Goal: Task Accomplishment & Management: Complete application form

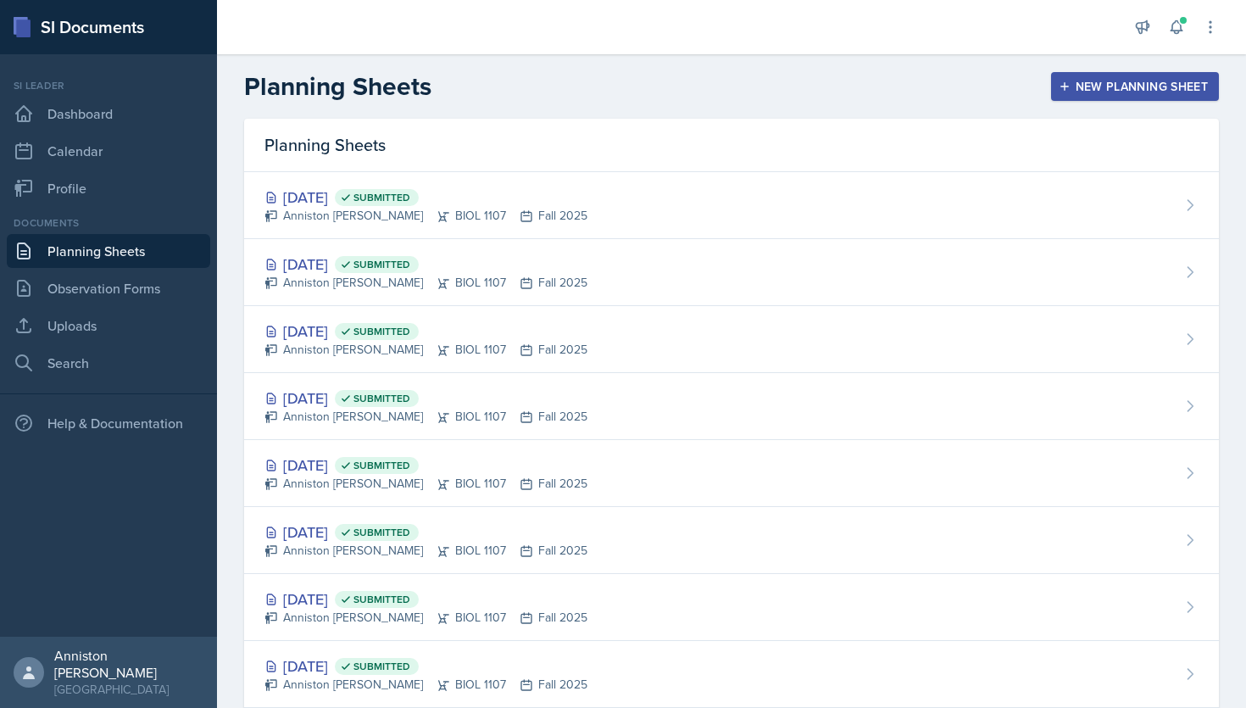
click at [1185, 83] on div "New Planning Sheet" at bounding box center [1135, 87] width 146 height 14
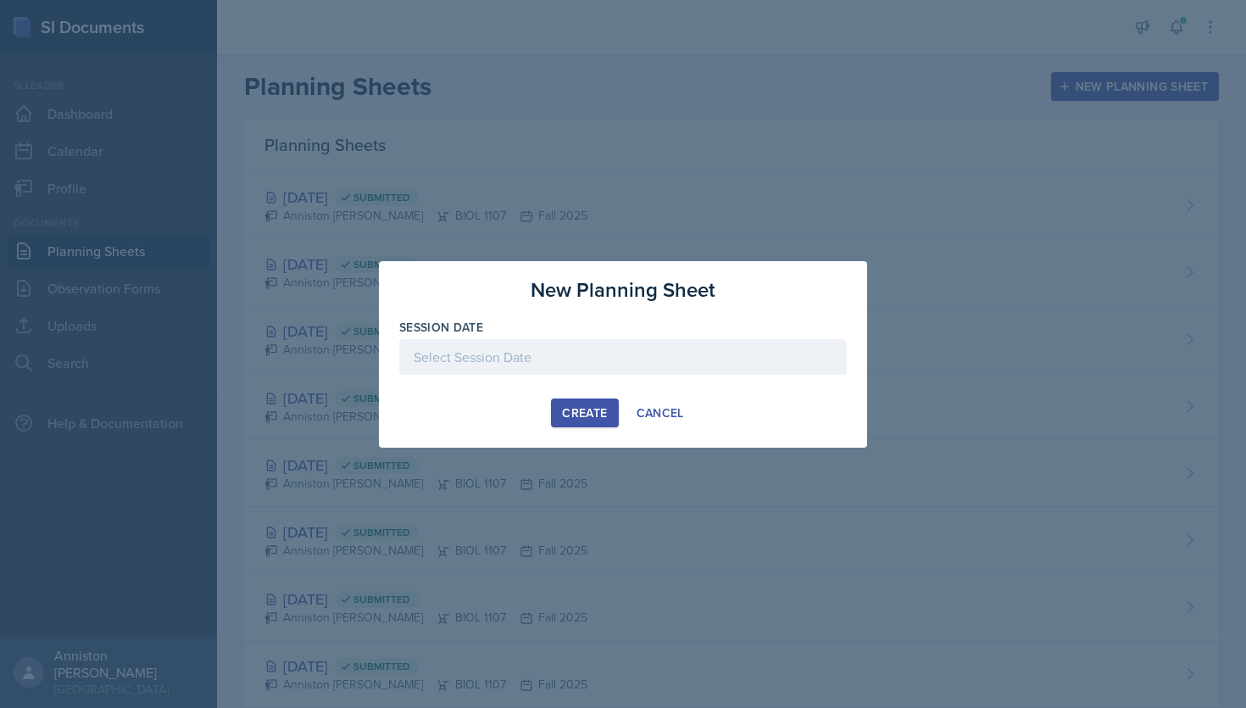
click at [581, 348] on div at bounding box center [623, 357] width 448 height 36
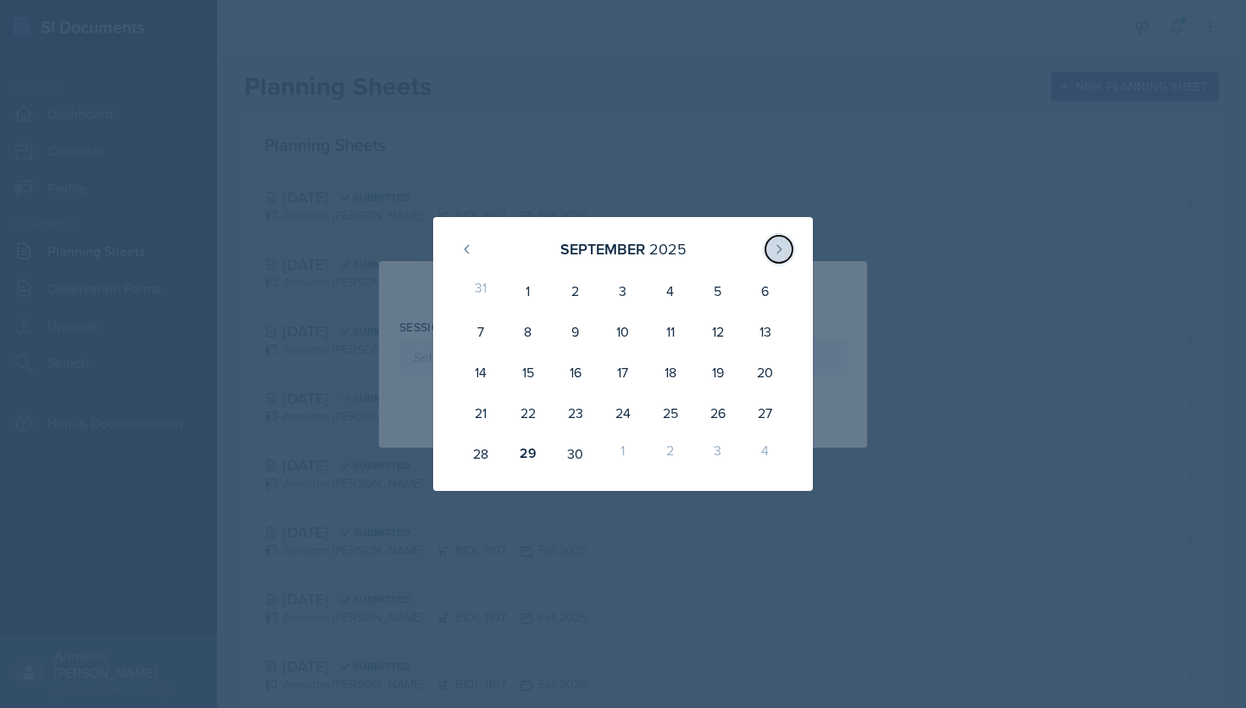
click at [771, 253] on button at bounding box center [779, 249] width 27 height 27
click at [711, 303] on div "3" at bounding box center [717, 290] width 47 height 41
type input "[DATE]"
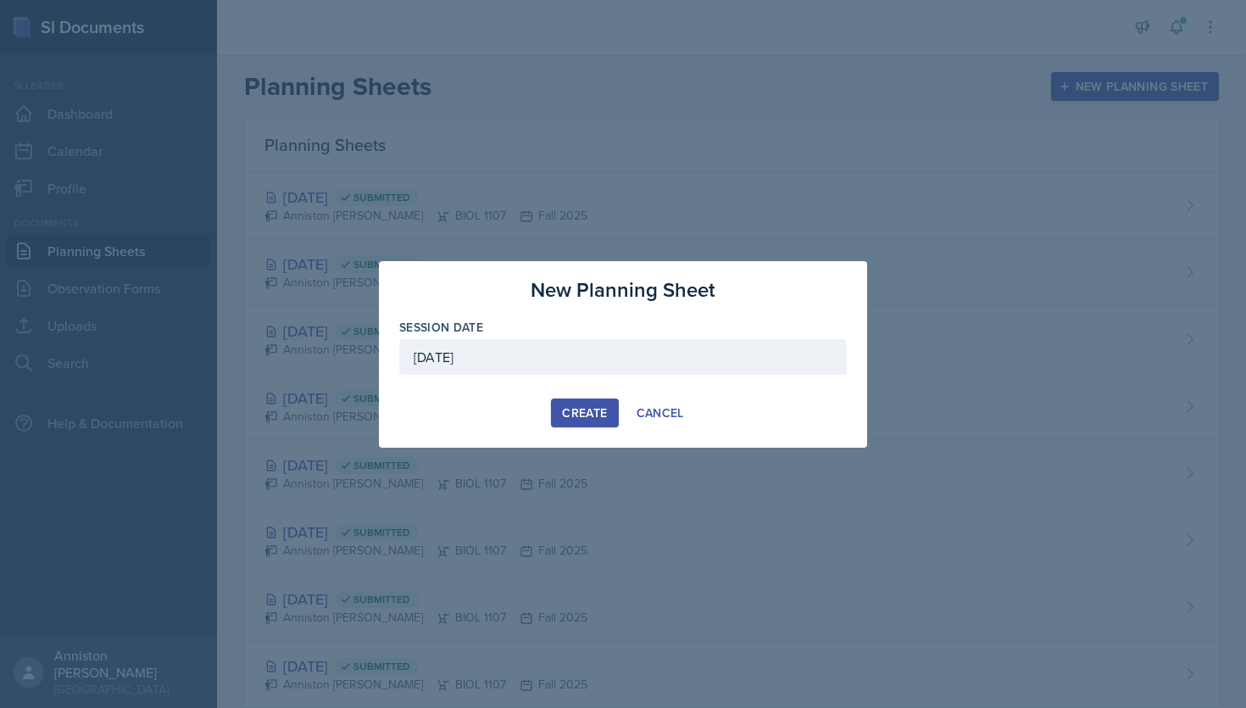
click at [591, 407] on div "Create" at bounding box center [584, 413] width 45 height 14
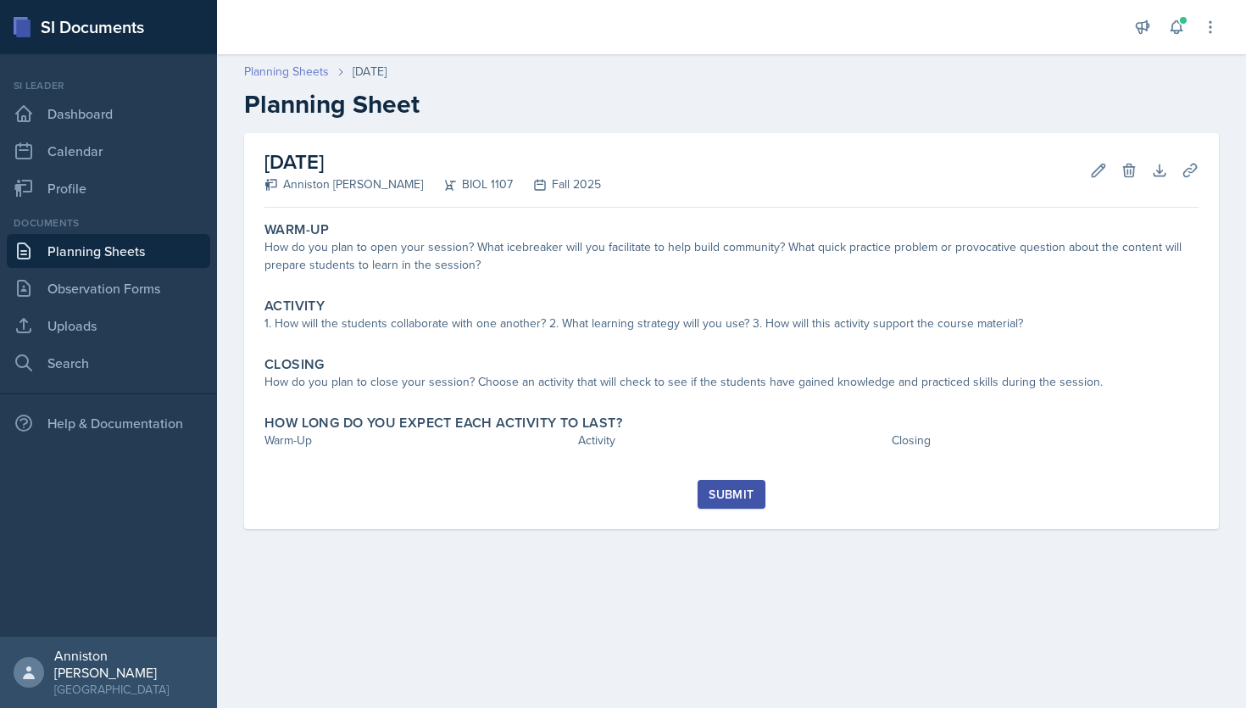
click at [294, 74] on link "Planning Sheets" at bounding box center [286, 72] width 85 height 18
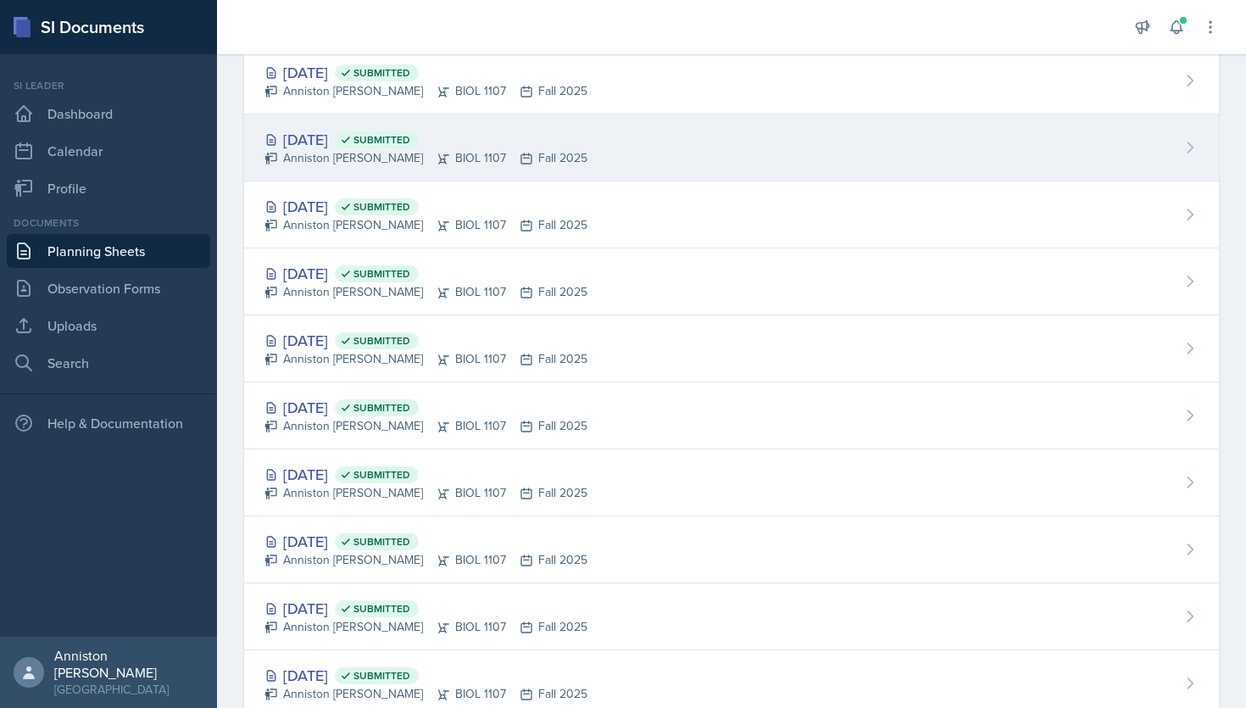
scroll to position [308, 0]
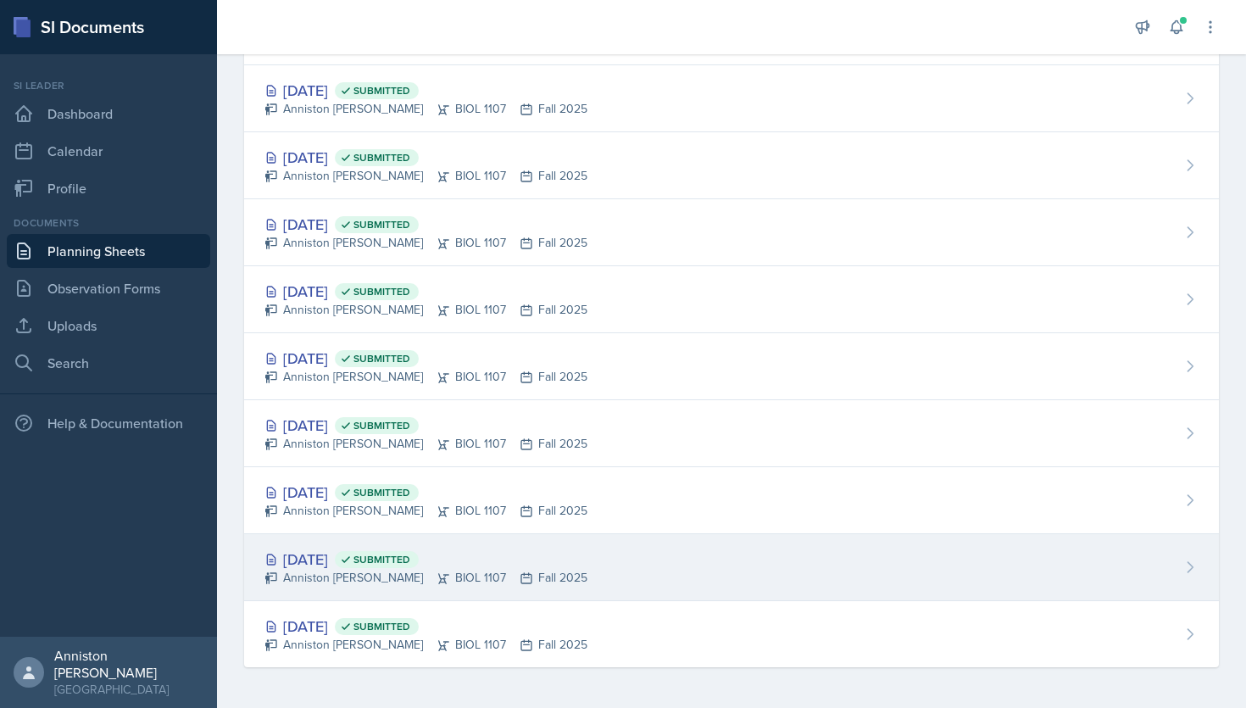
click at [709, 565] on div "[DATE] Submitted Anniston [PERSON_NAME] BIOL 1107 Fall 2025" at bounding box center [731, 567] width 975 height 67
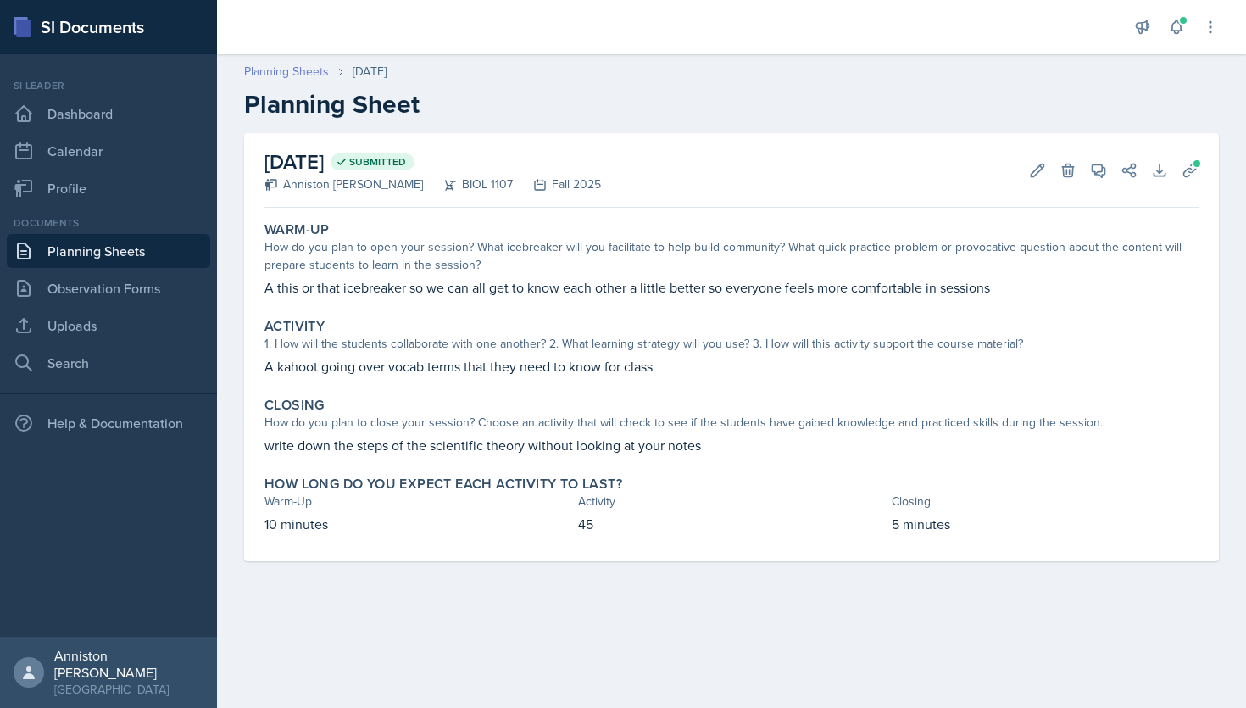
click at [309, 72] on link "Planning Sheets" at bounding box center [286, 72] width 85 height 18
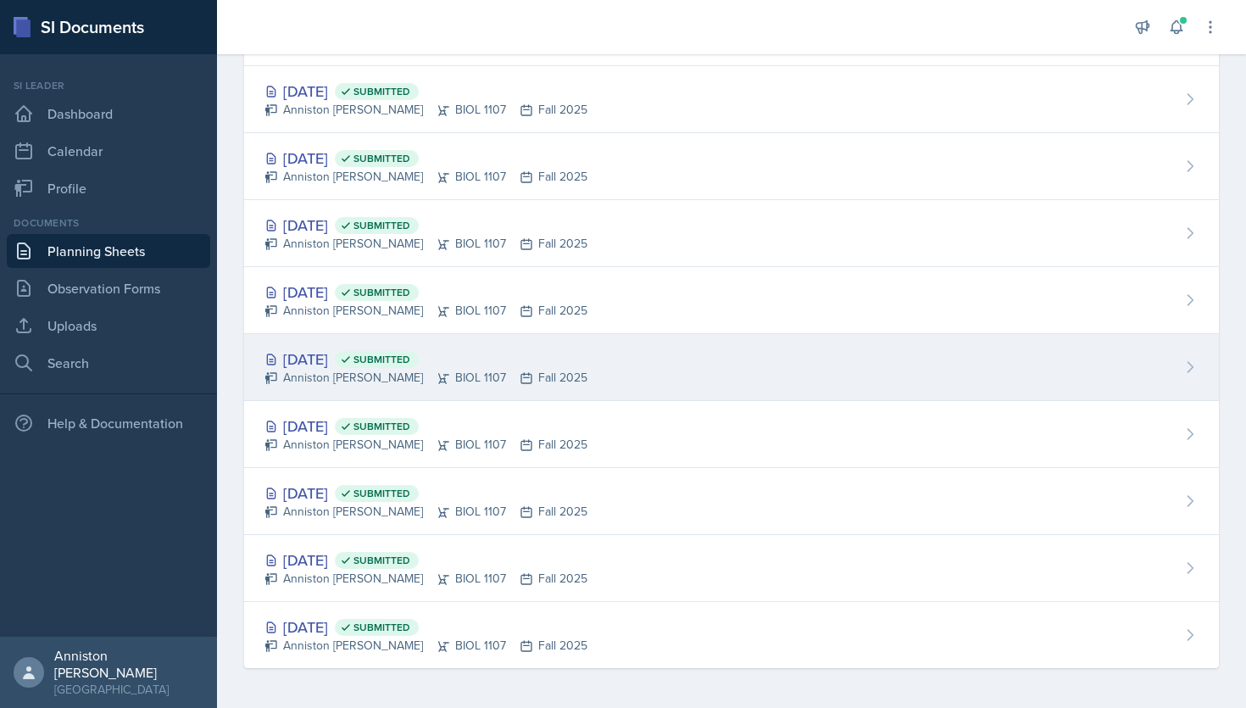
scroll to position [308, 0]
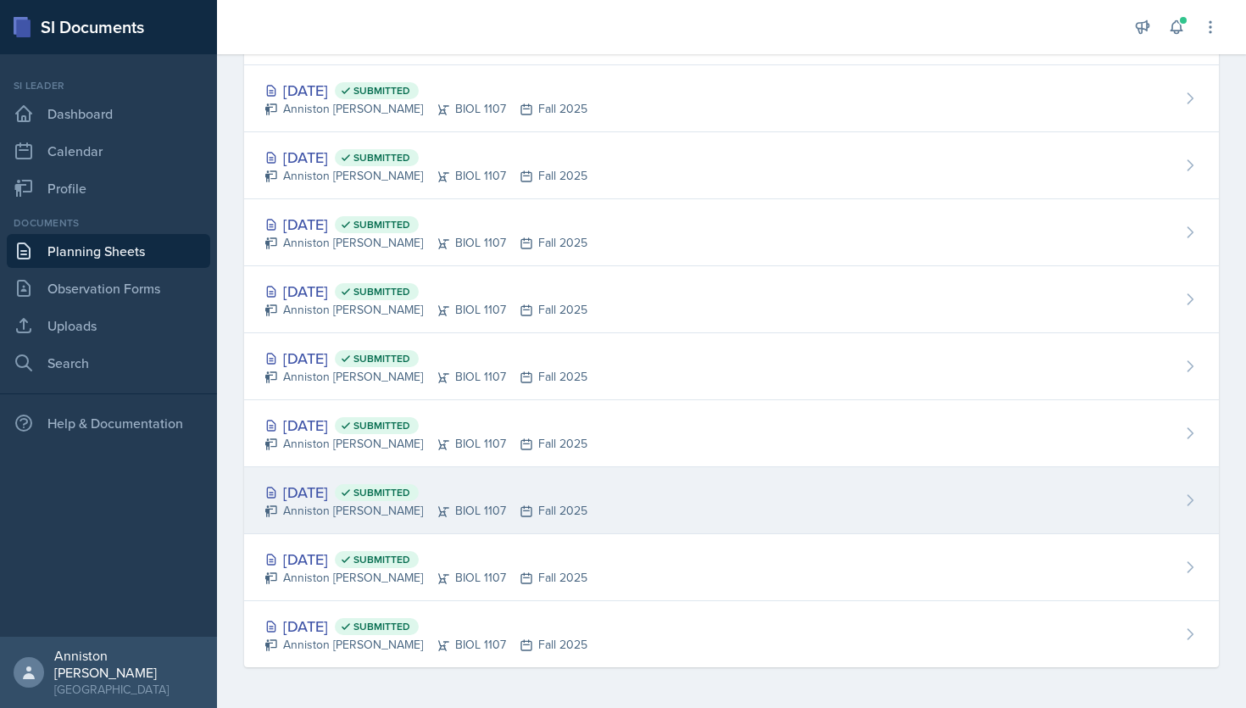
click at [520, 506] on icon at bounding box center [527, 511] width 14 height 14
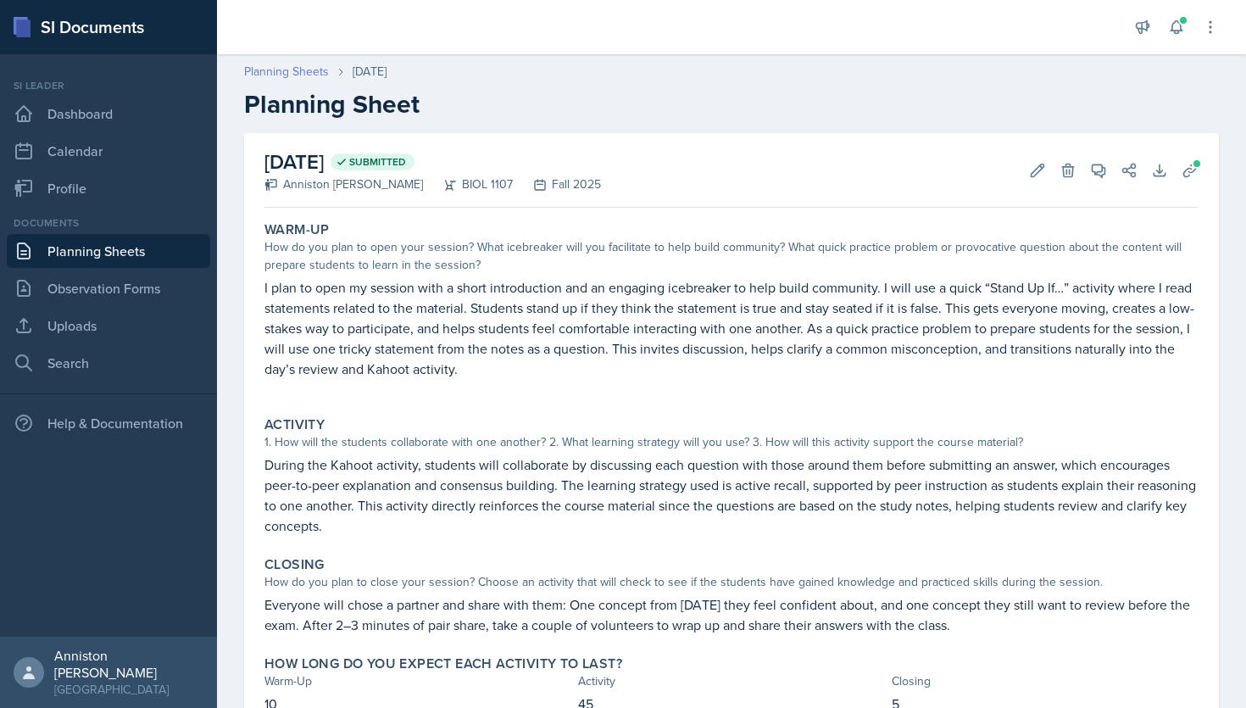
click at [292, 77] on link "Planning Sheets" at bounding box center [286, 72] width 85 height 18
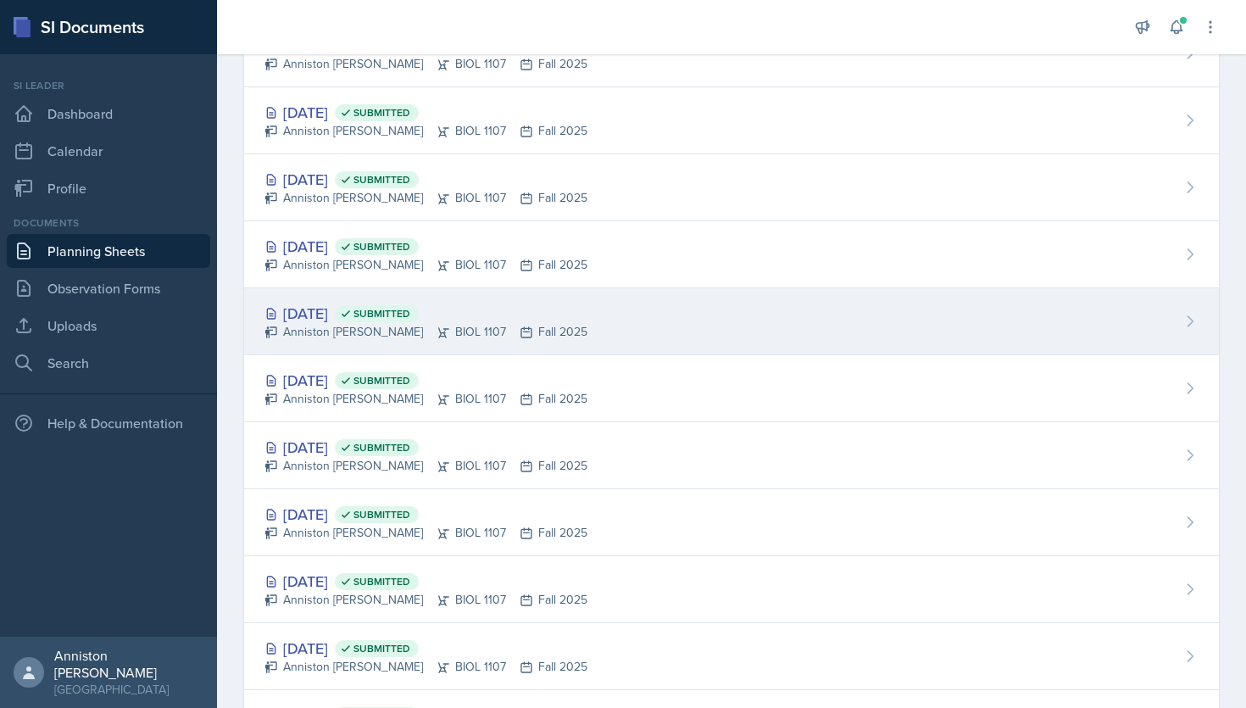
scroll to position [168, 0]
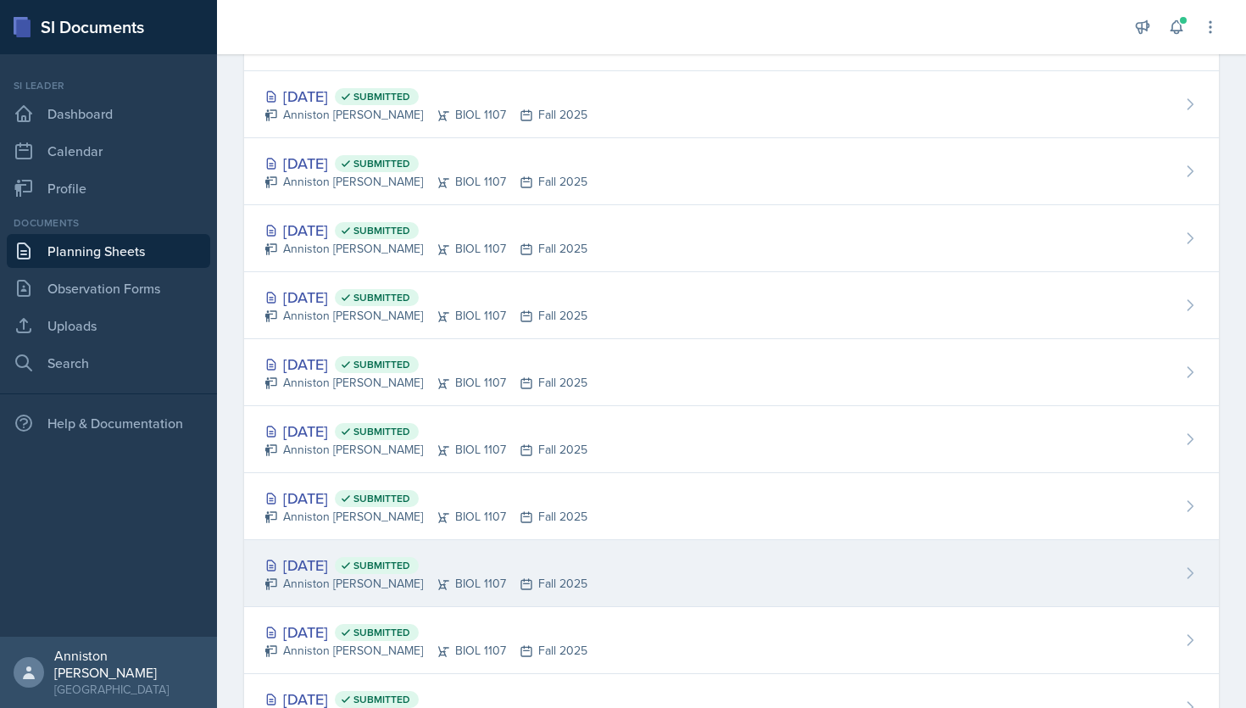
click at [541, 585] on div "Anniston [PERSON_NAME] BIOL 1107 Fall 2025" at bounding box center [426, 584] width 323 height 18
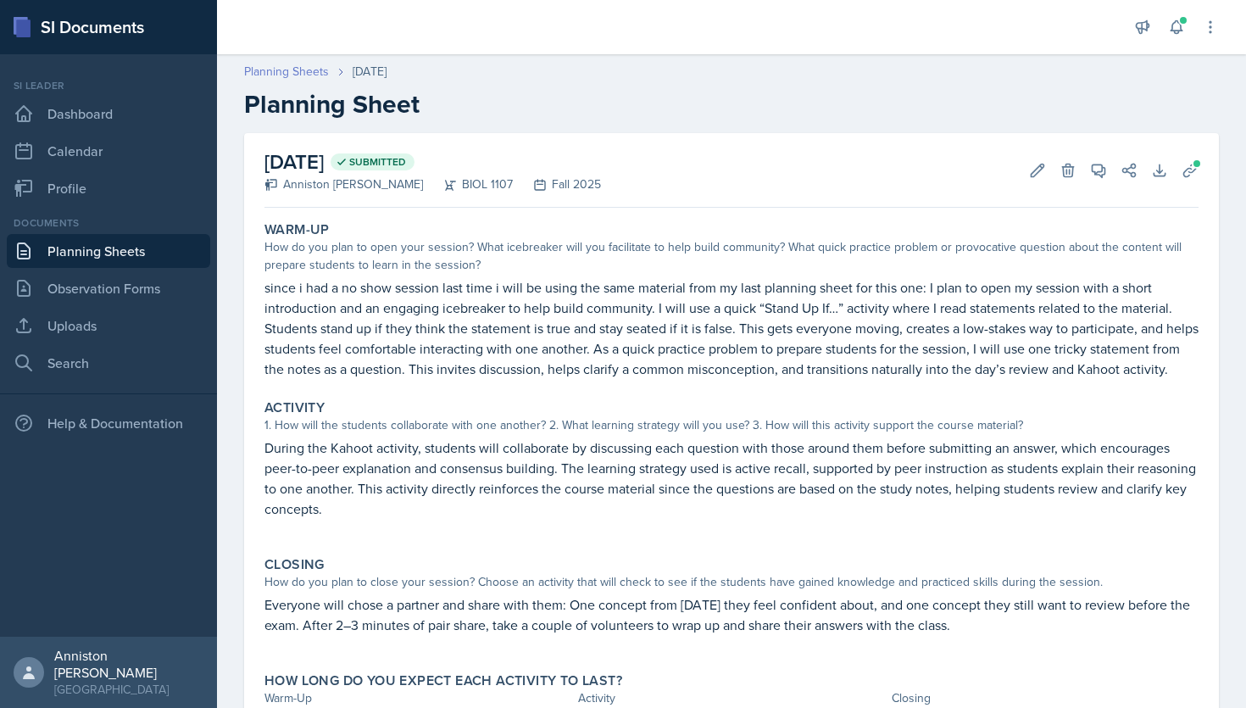
click at [304, 71] on link "Planning Sheets" at bounding box center [286, 72] width 85 height 18
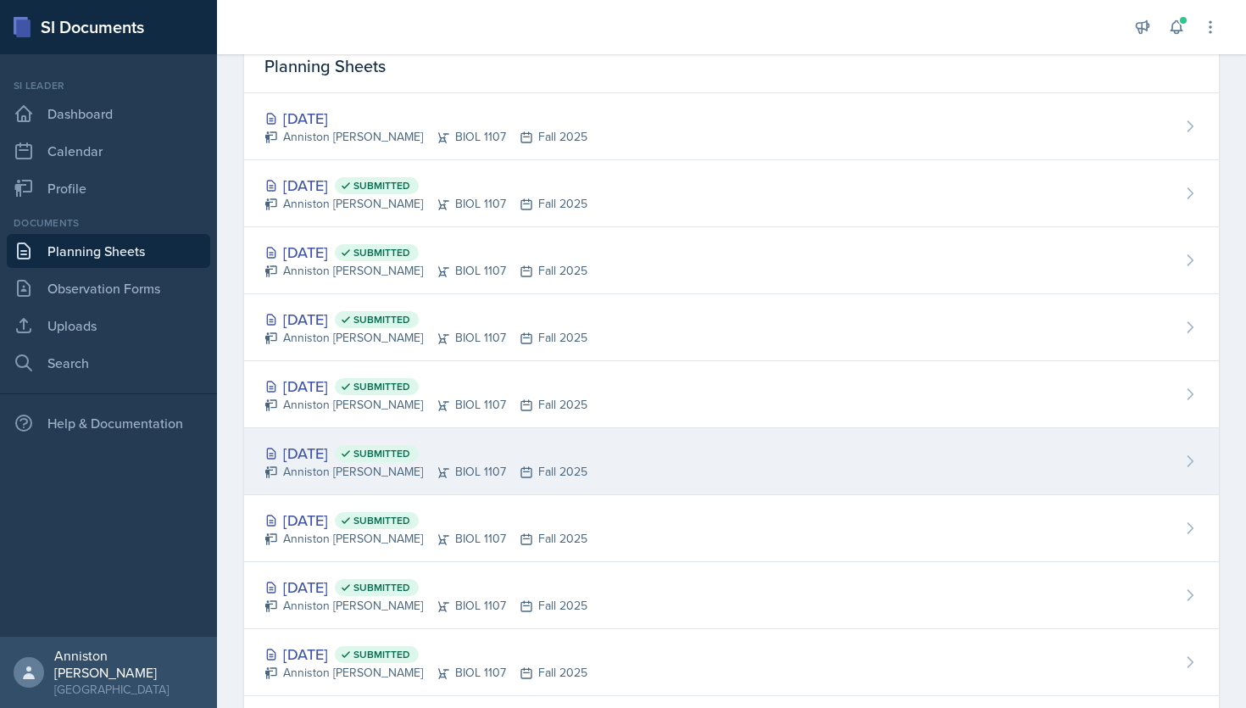
scroll to position [93, 0]
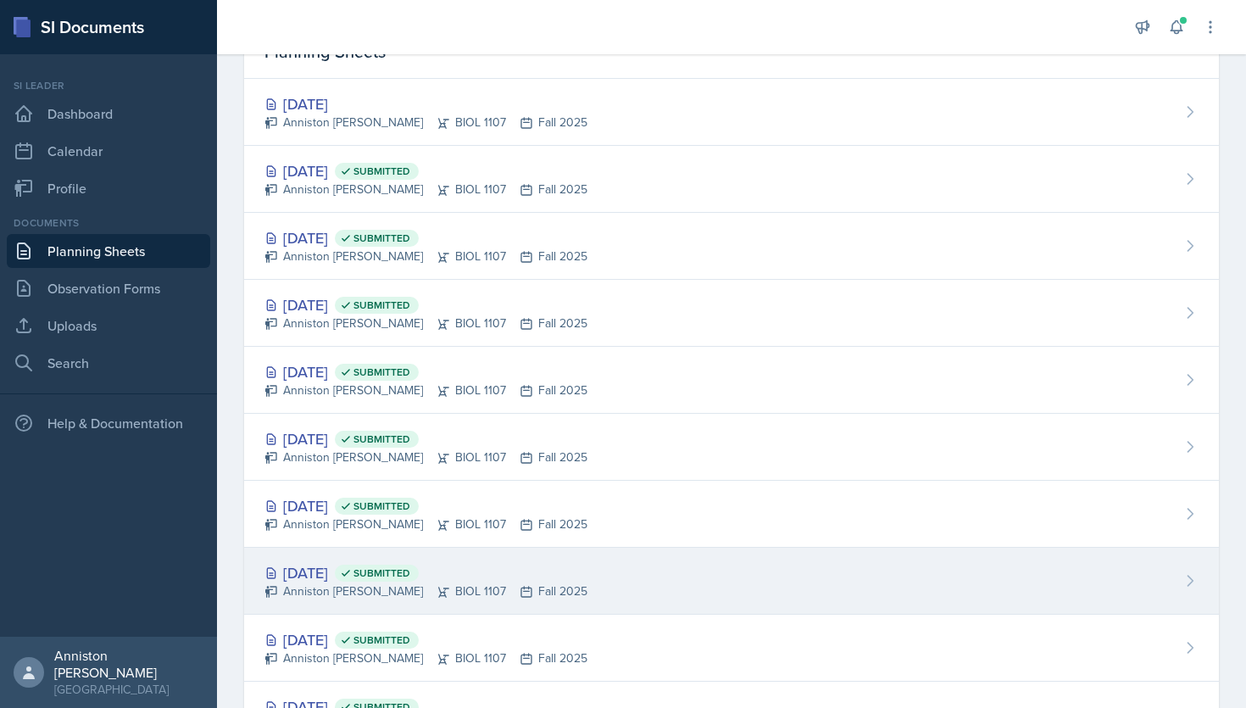
click at [571, 591] on div "[DATE] Submitted Anniston [PERSON_NAME] BIOL 1107 Fall 2025" at bounding box center [731, 581] width 975 height 67
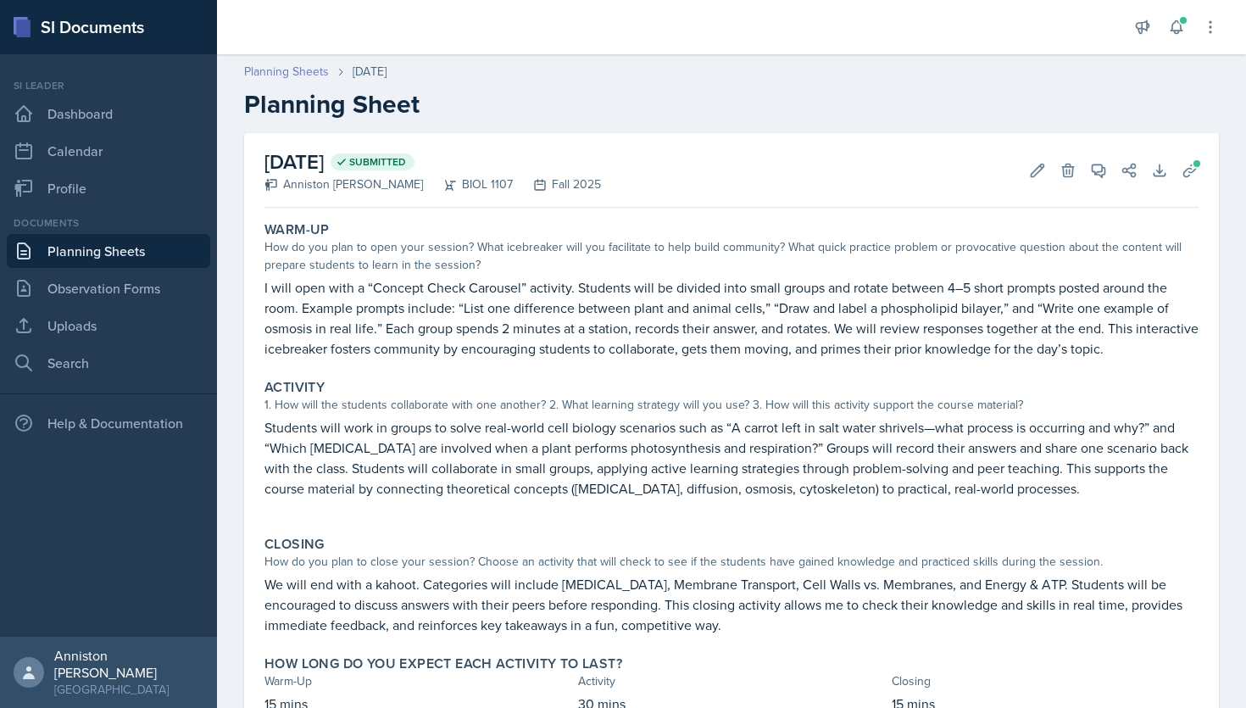
click at [297, 73] on link "Planning Sheets" at bounding box center [286, 72] width 85 height 18
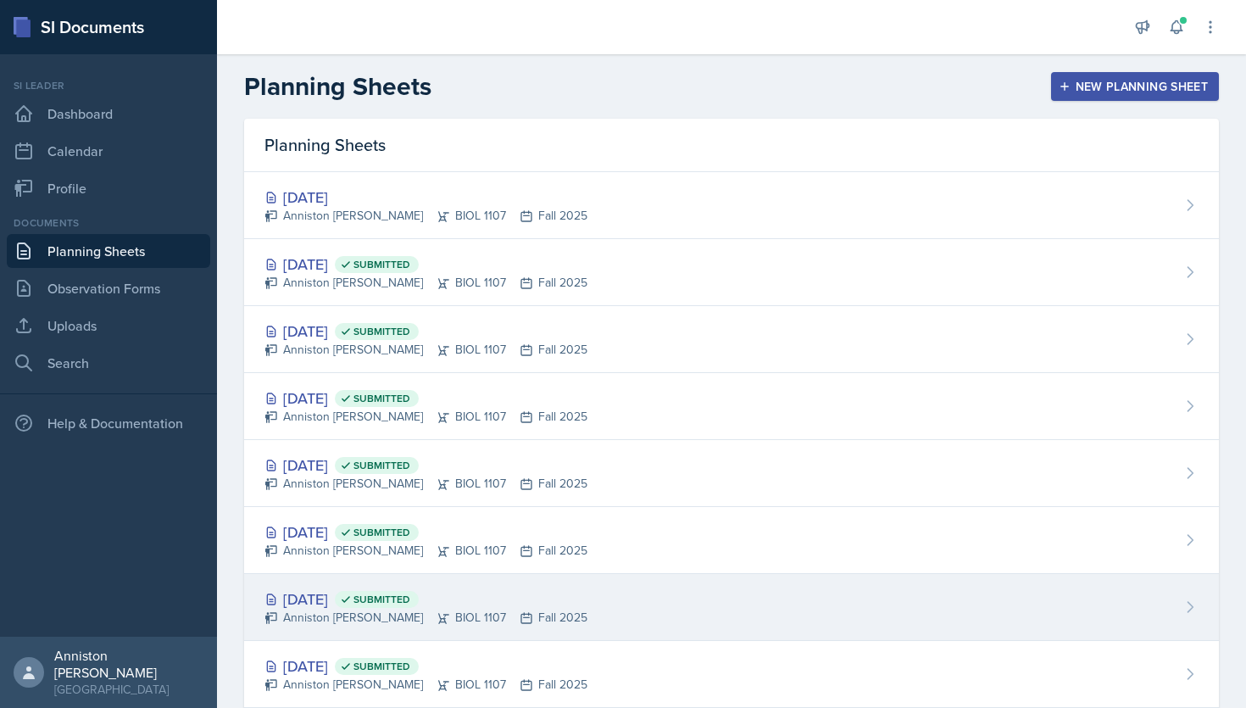
click at [643, 594] on div "[DATE] Submitted Anniston [PERSON_NAME] BIOL 1107 Fall 2025" at bounding box center [731, 607] width 975 height 67
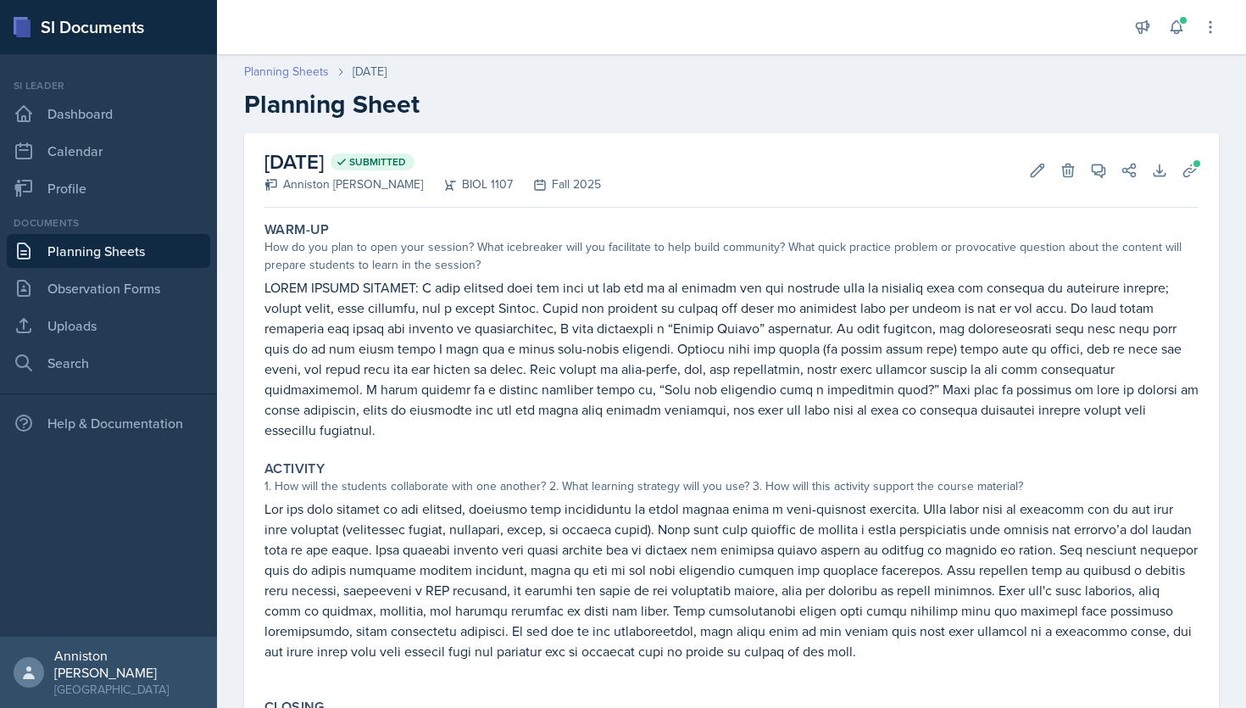
click at [309, 70] on link "Planning Sheets" at bounding box center [286, 72] width 85 height 18
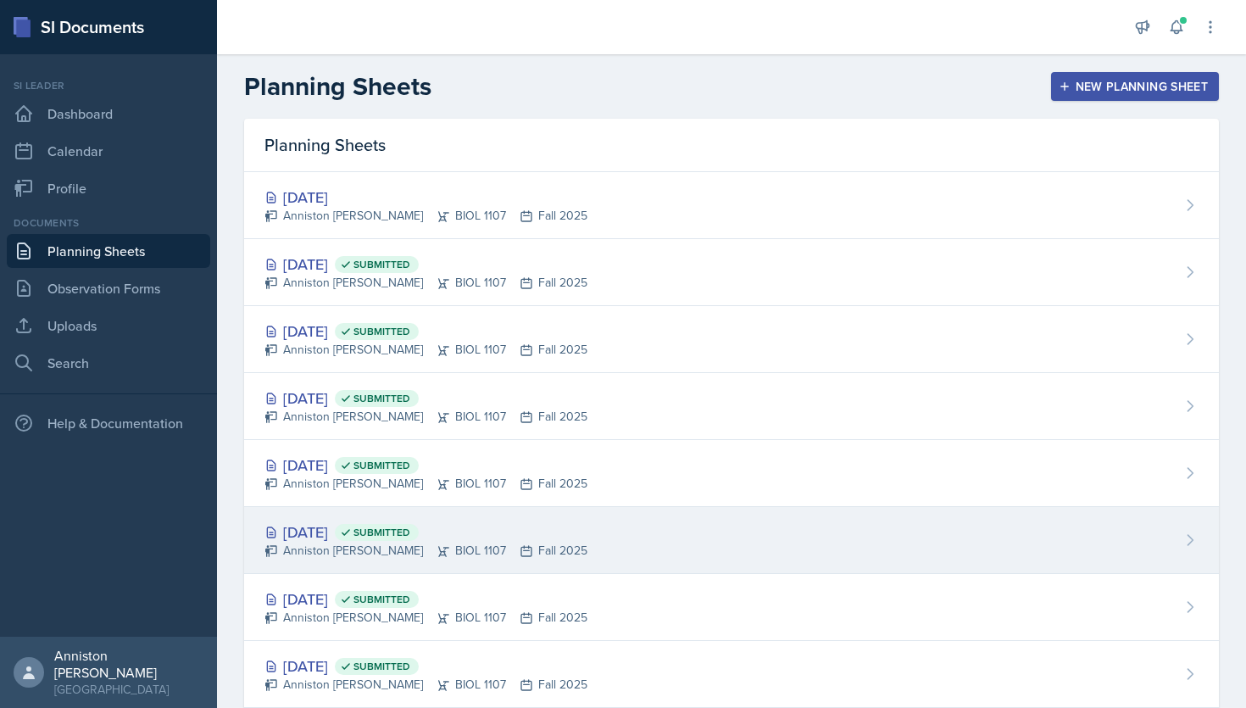
click at [606, 566] on div "[DATE] Submitted Anniston [PERSON_NAME] BIOL 1107 Fall 2025" at bounding box center [731, 540] width 975 height 67
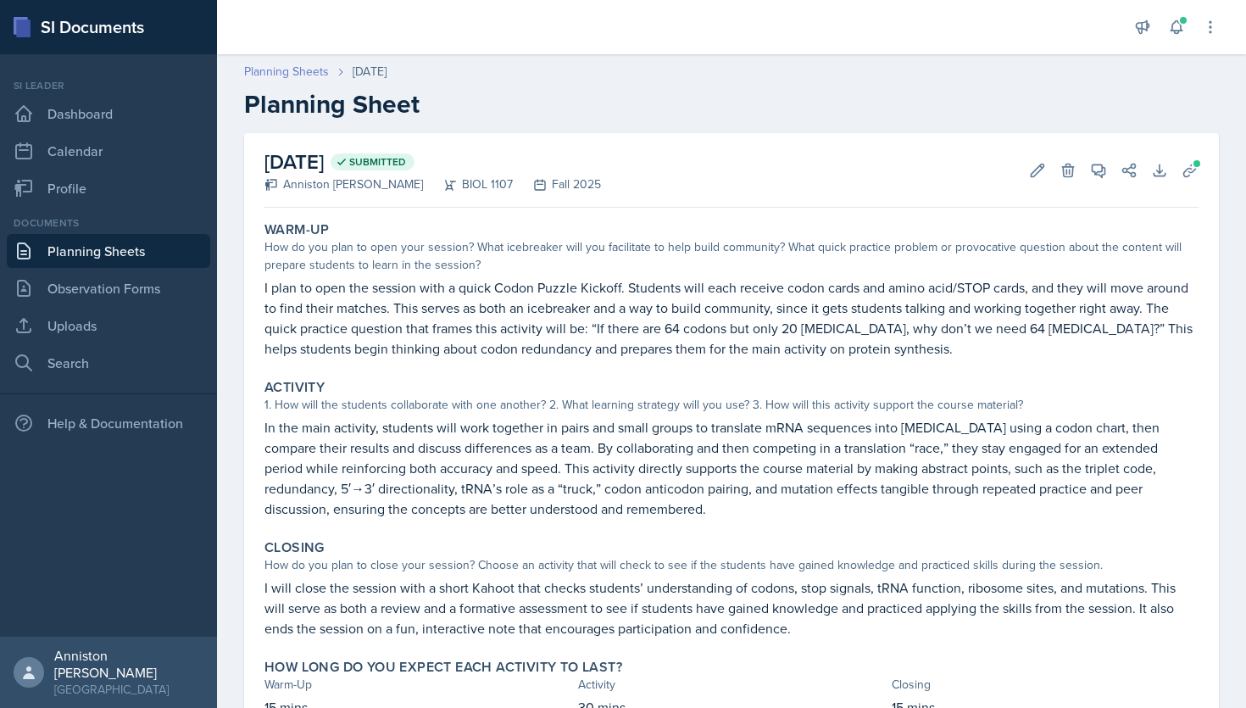
click at [310, 66] on link "Planning Sheets" at bounding box center [286, 72] width 85 height 18
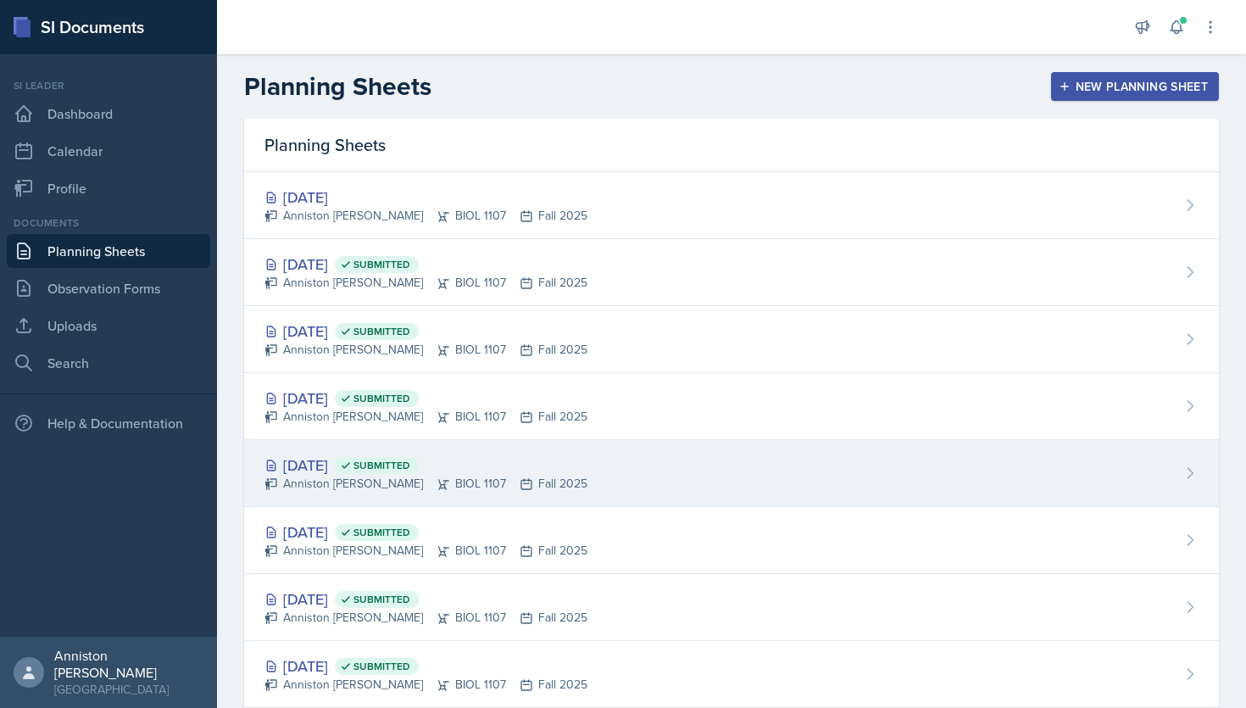
click at [538, 499] on div "[DATE] Submitted Anniston [PERSON_NAME] BIOL 1107 Fall 2025" at bounding box center [731, 473] width 975 height 67
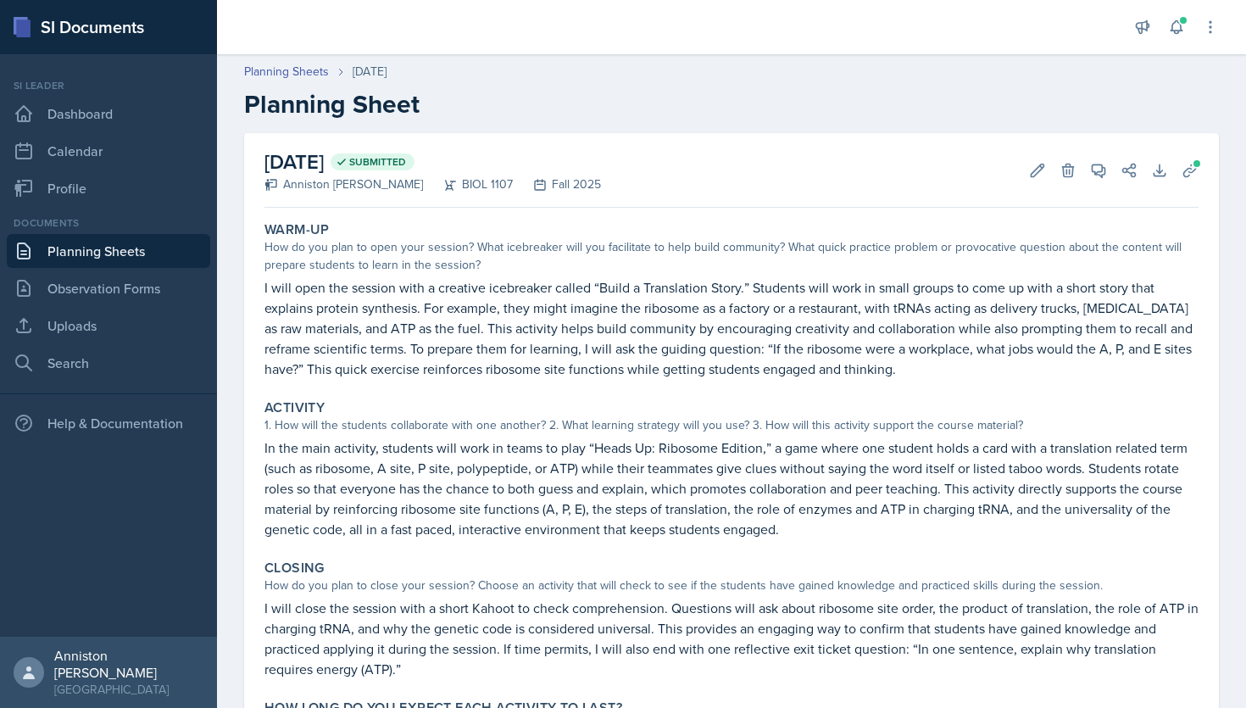
click at [298, 61] on header "Planning Sheets [DATE] Planning Sheet" at bounding box center [731, 91] width 1029 height 91
click at [298, 65] on link "Planning Sheets" at bounding box center [286, 72] width 85 height 18
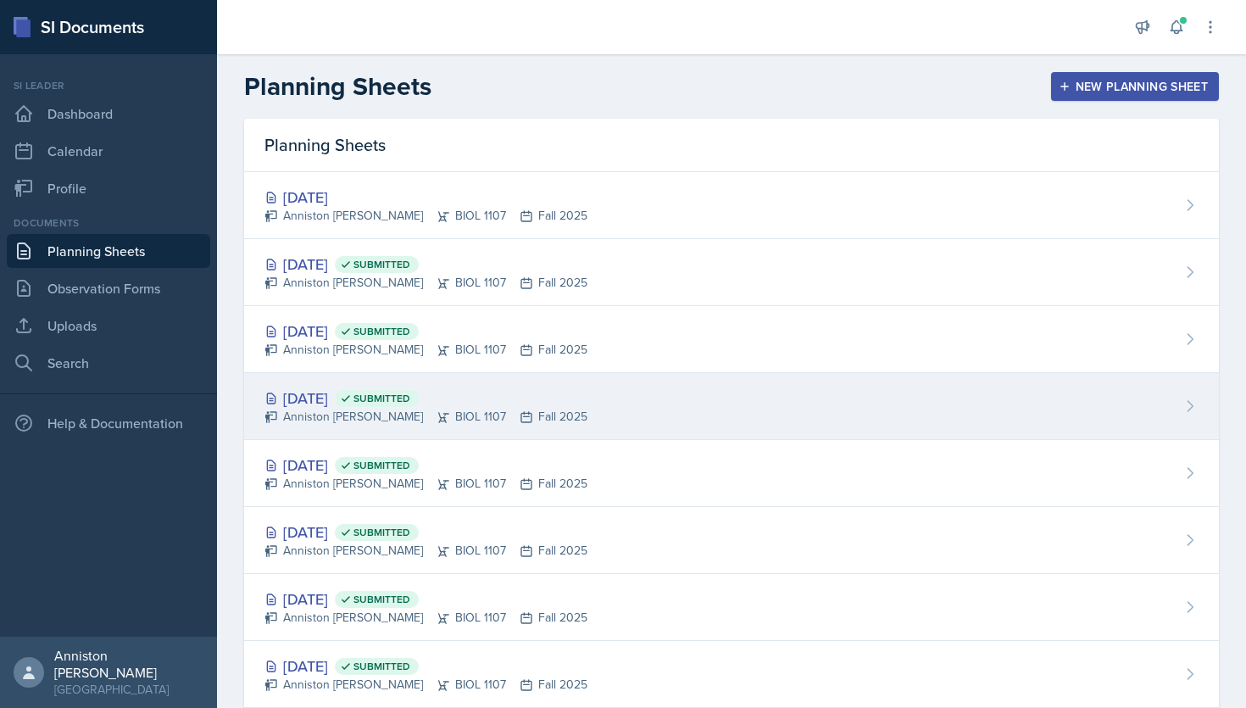
click at [481, 409] on div "Anniston [PERSON_NAME] BIOL 1107 Fall 2025" at bounding box center [426, 417] width 323 height 18
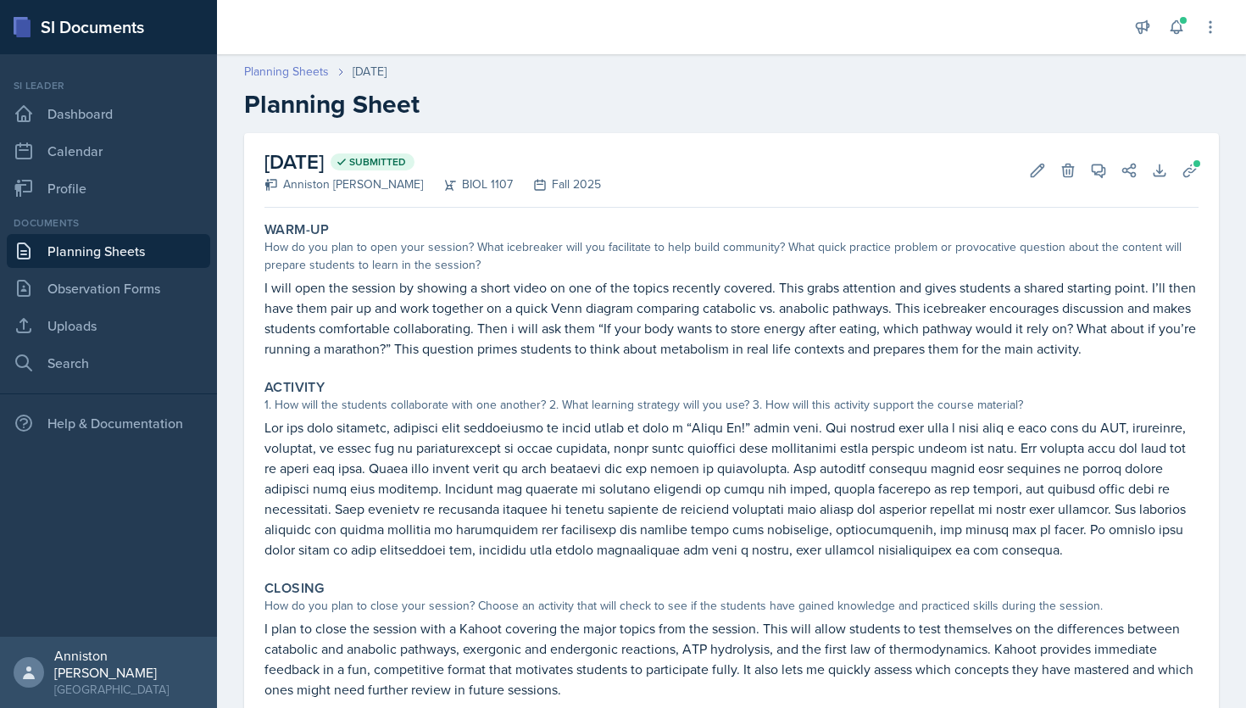
click at [310, 73] on link "Planning Sheets" at bounding box center [286, 72] width 85 height 18
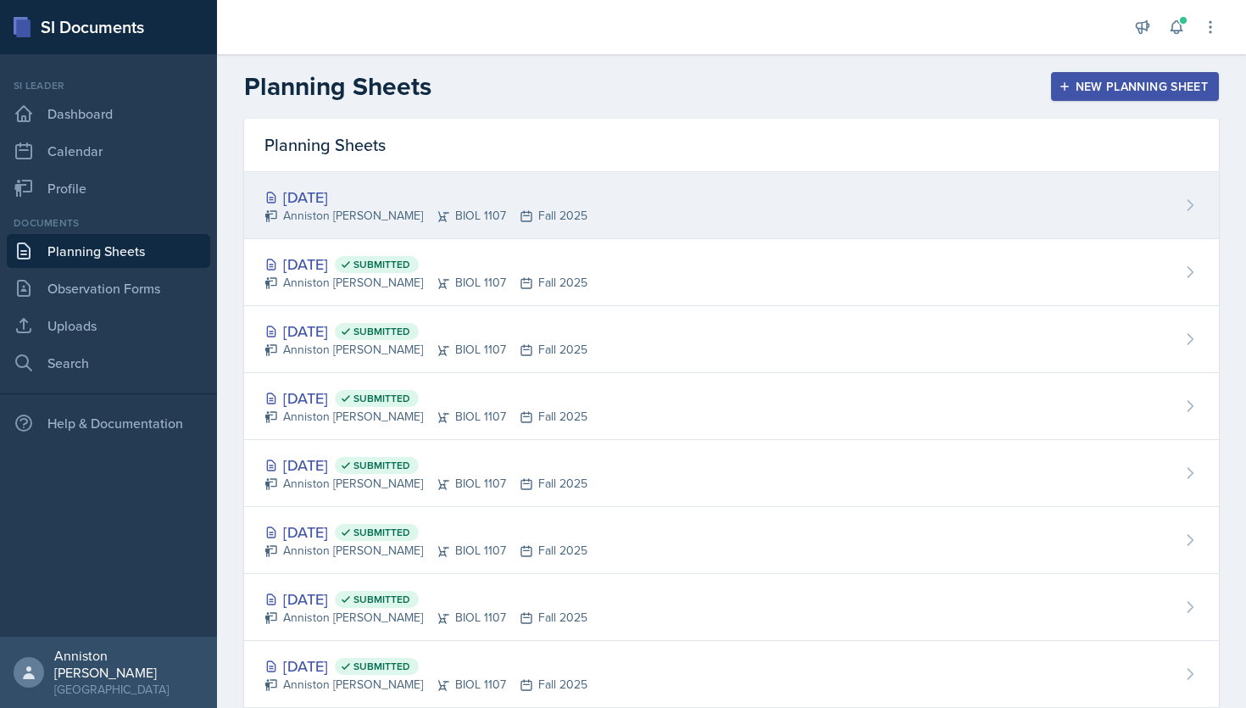
click at [493, 176] on div "[DATE] Anniston [PERSON_NAME] BIOL 1107 Fall 2025" at bounding box center [731, 205] width 975 height 67
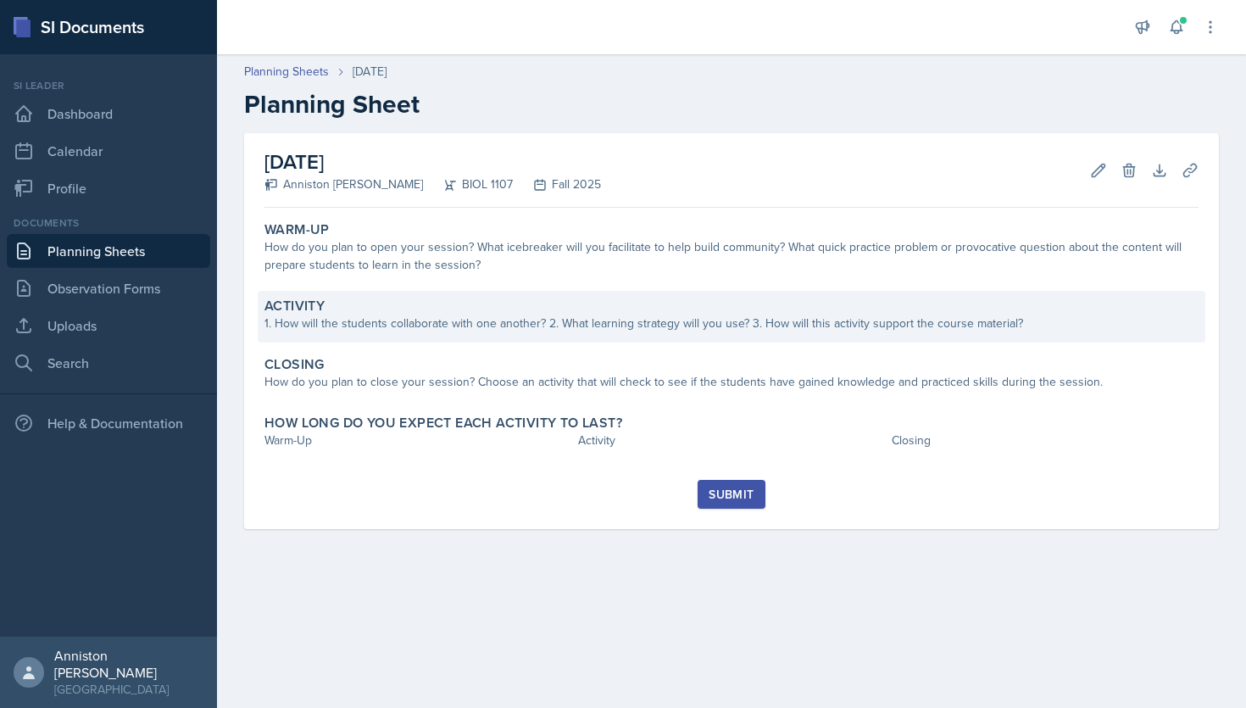
click at [415, 313] on div "Activity" at bounding box center [732, 306] width 934 height 17
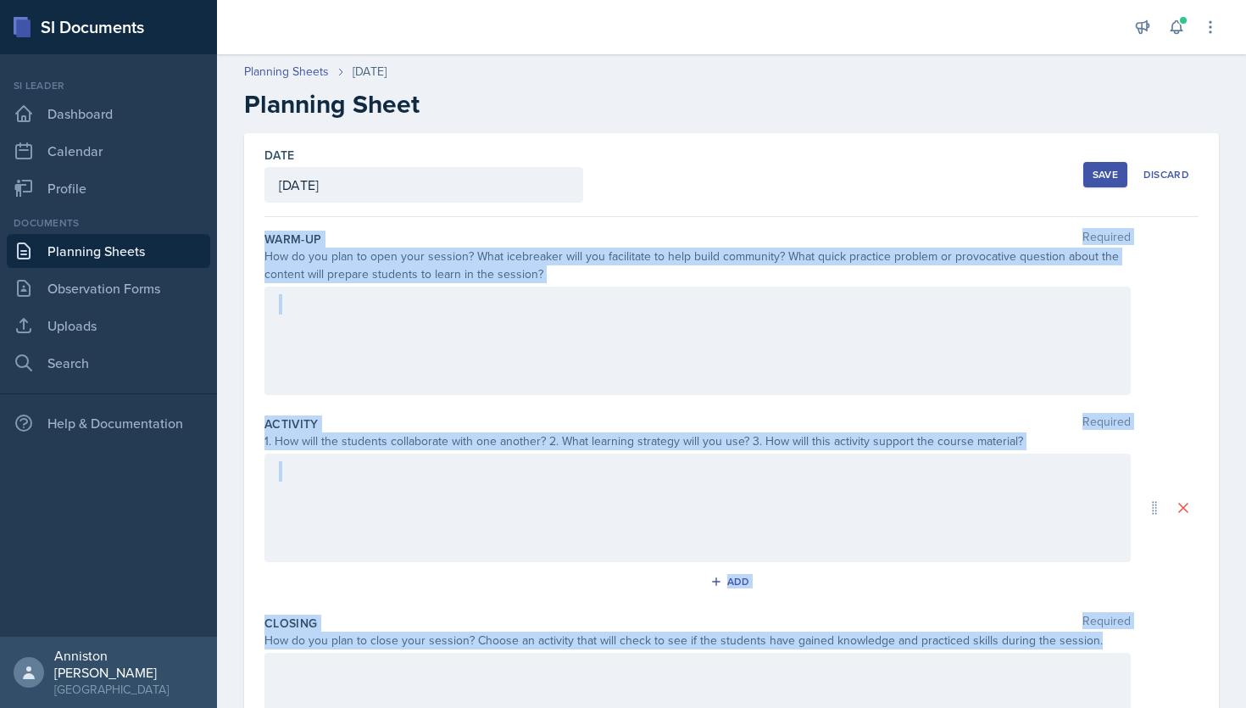
drag, startPoint x: 262, startPoint y: 237, endPoint x: 1129, endPoint y: 642, distance: 956.3
click at [1129, 642] on div "Date [DATE] [DATE] 31 1 2 3 4 5 6 7 8 9 10 11 12 13 14 15 16 17 18 19 20 21 22 …" at bounding box center [731, 508] width 975 height 750
copy div "Warm-Up Required How do you plan to open your session? What icebreaker will you…"
click at [477, 349] on div at bounding box center [698, 341] width 867 height 109
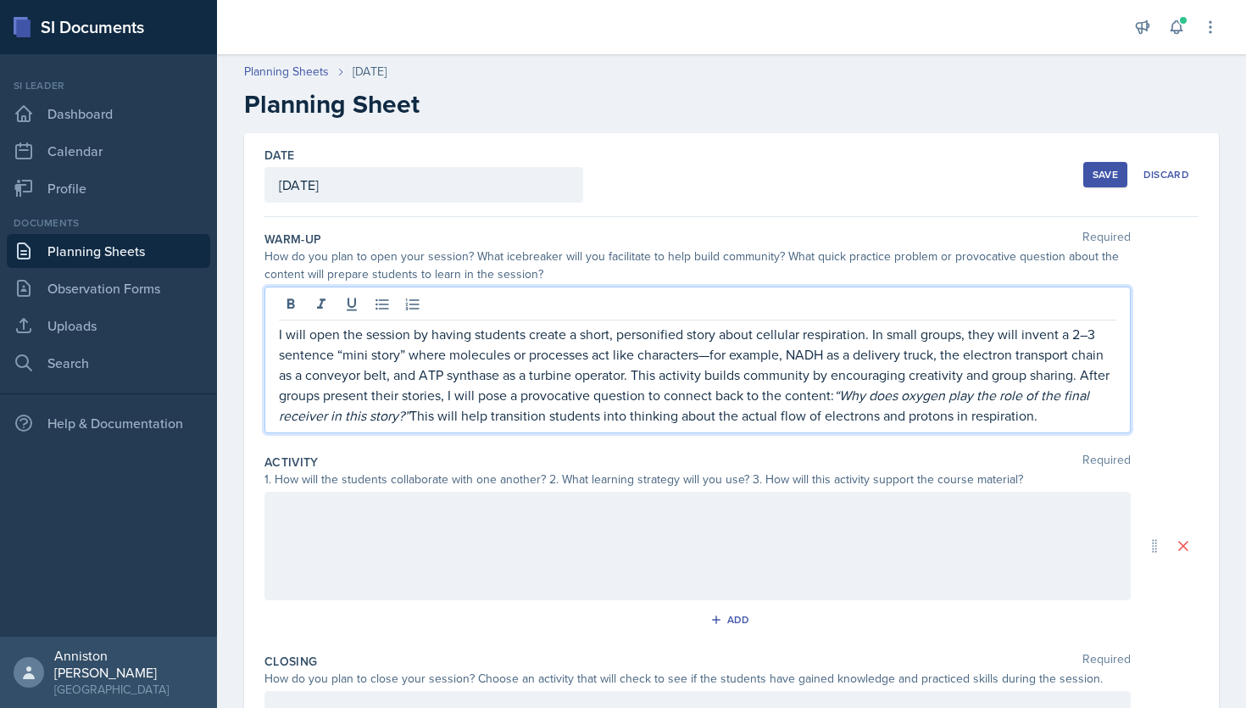
click at [443, 373] on p "I will open the session by having students create a short, personified story ab…" at bounding box center [698, 375] width 838 height 102
click at [321, 300] on icon at bounding box center [321, 303] width 8 height 10
click at [686, 404] on p "I will open the session by having students create a short, personified story ab…" at bounding box center [698, 375] width 838 height 102
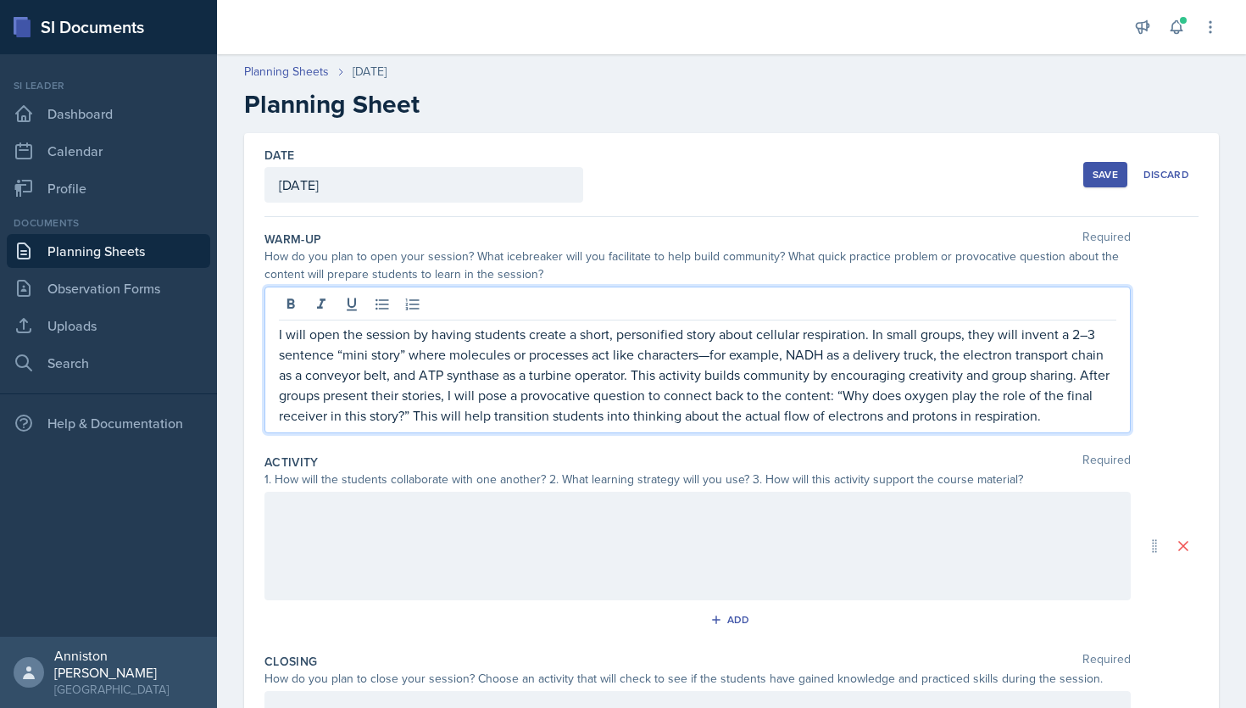
click at [713, 360] on p "I will open the session by having students create a short, personified story ab…" at bounding box center [698, 375] width 838 height 102
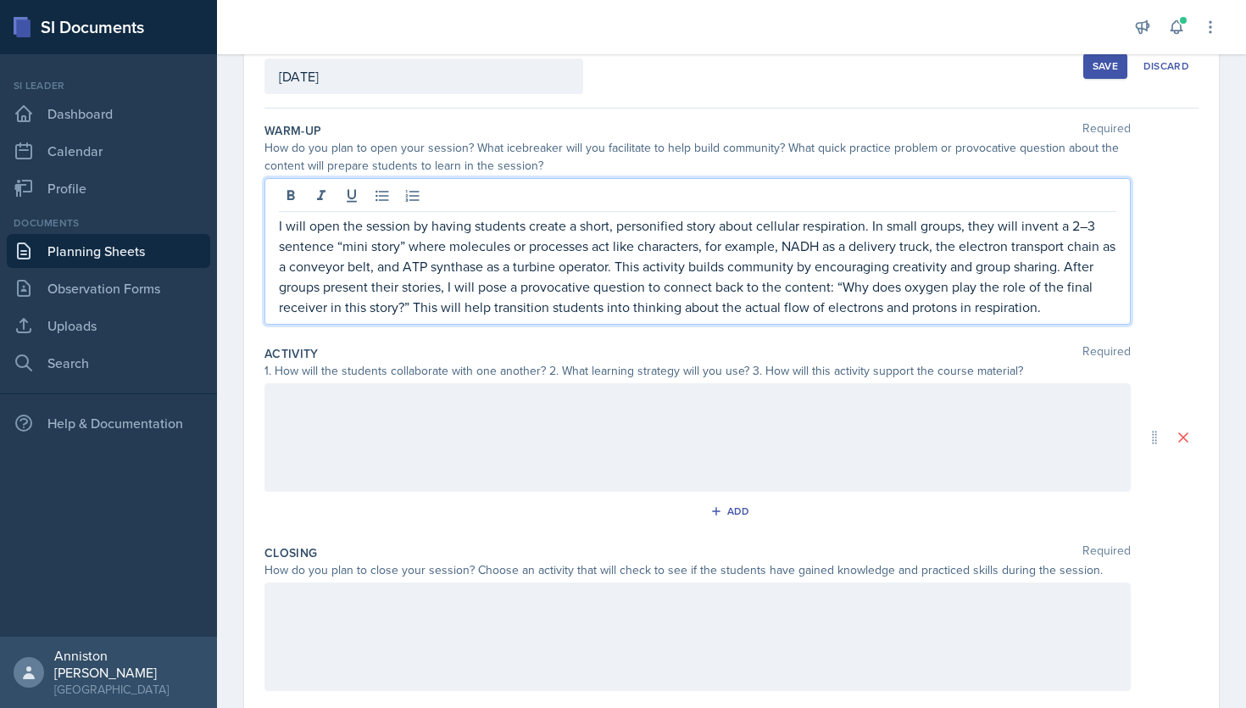
click at [955, 455] on div at bounding box center [698, 437] width 867 height 109
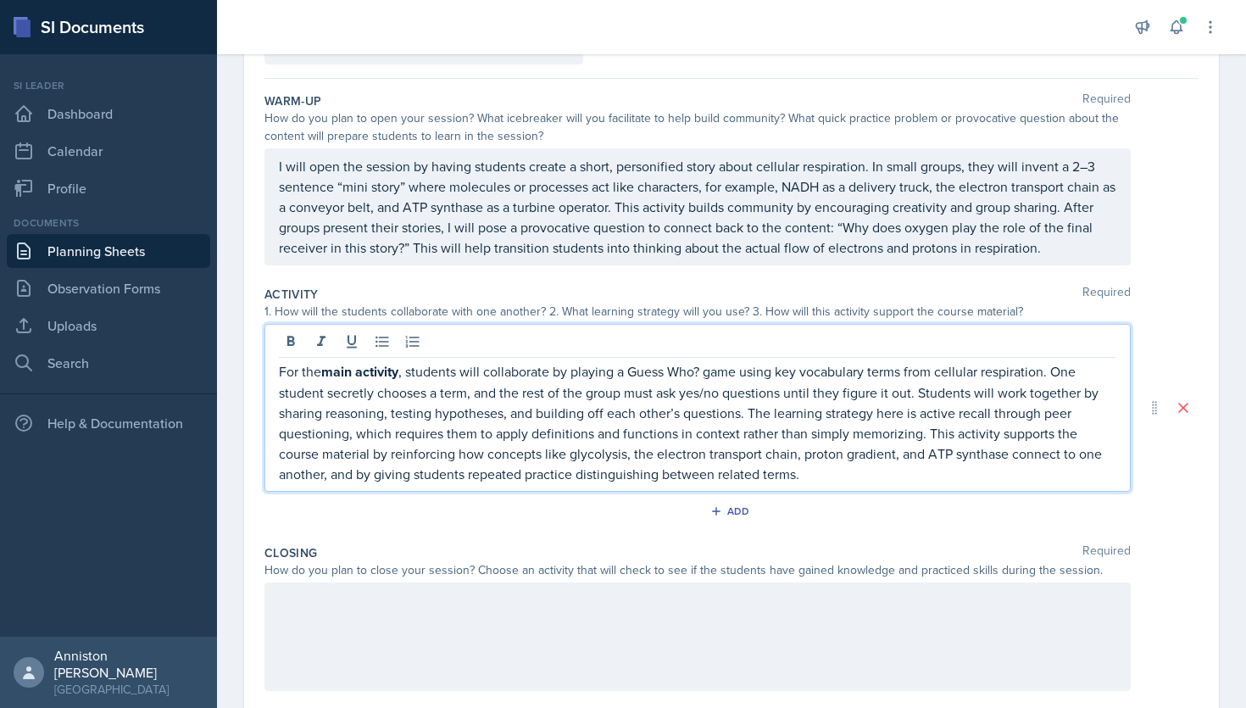
click at [440, 376] on p "For the main activity , students will collaborate by playing a Guess Who? game …" at bounding box center [698, 422] width 838 height 123
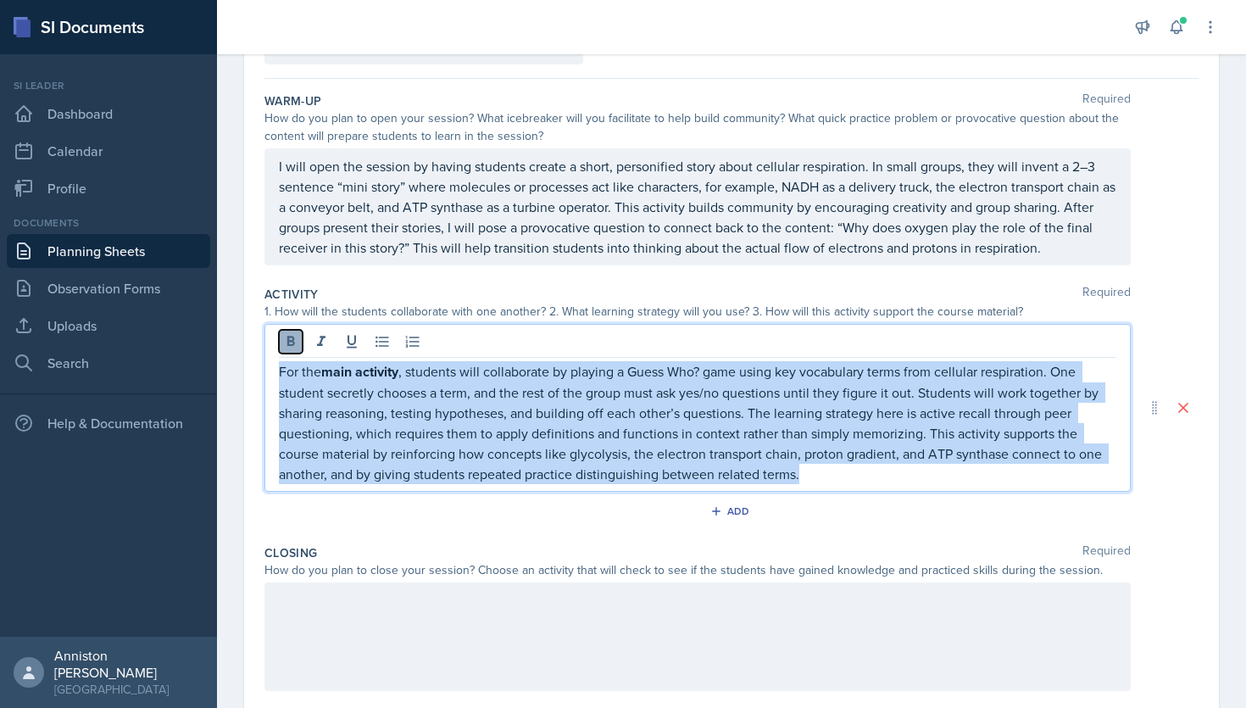
click at [290, 339] on icon at bounding box center [290, 341] width 17 height 17
click at [326, 342] on icon at bounding box center [321, 341] width 17 height 17
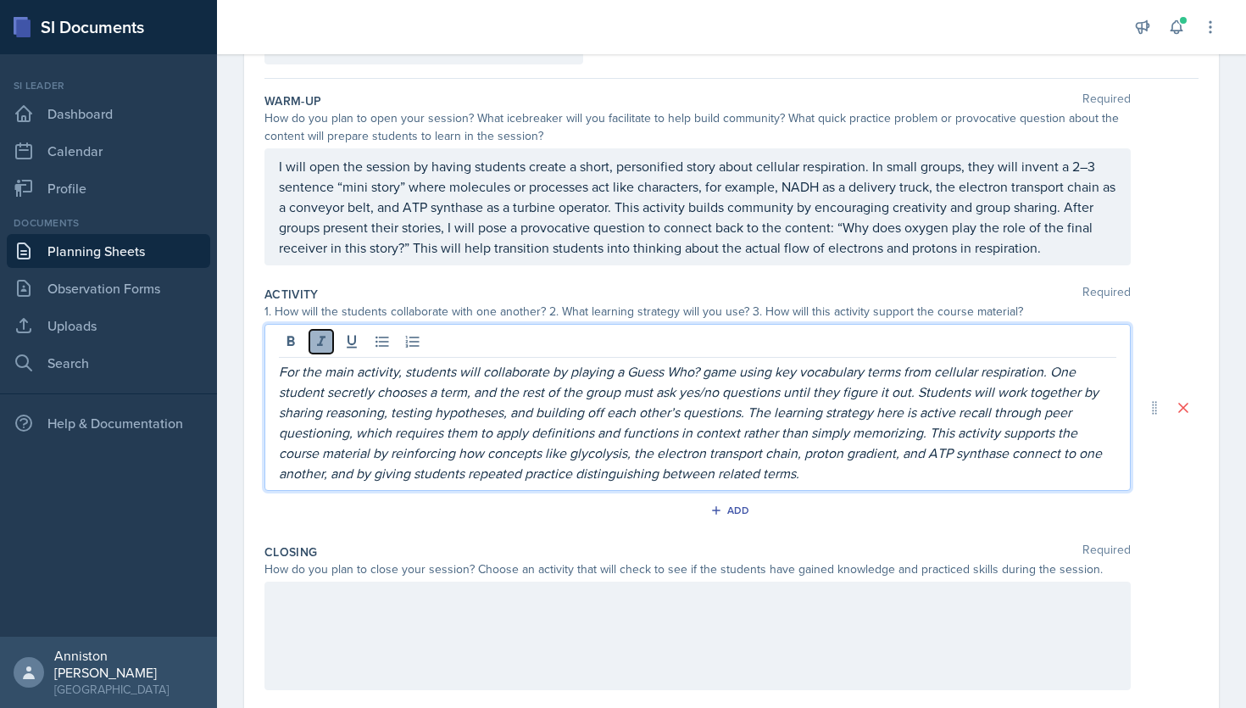
click at [326, 342] on icon at bounding box center [321, 341] width 17 height 17
click at [931, 478] on p "For the main activity, students will collaborate by playing a Guess Who? game u…" at bounding box center [698, 422] width 838 height 122
click at [578, 622] on div at bounding box center [698, 636] width 867 height 109
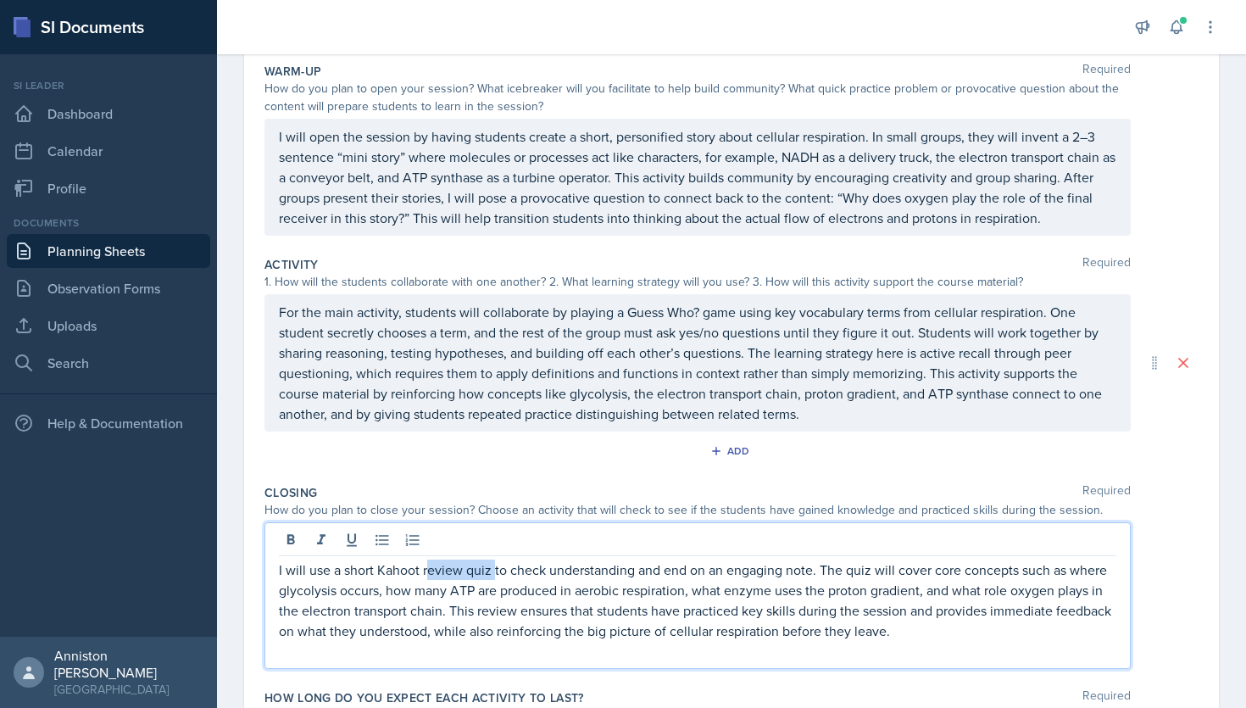
drag, startPoint x: 493, startPoint y: 575, endPoint x: 426, endPoint y: 576, distance: 67.8
click at [426, 576] on p "I will use a short Kahoot review quiz to check understanding and end on an enga…" at bounding box center [698, 600] width 838 height 81
click at [360, 577] on p "I will use a short Kahoot to check understanding and end on an engaging note. T…" at bounding box center [698, 600] width 838 height 81
click at [401, 609] on p "I will use a Kahoot to check understanding and end on an engaging note. The qui…" at bounding box center [698, 600] width 838 height 81
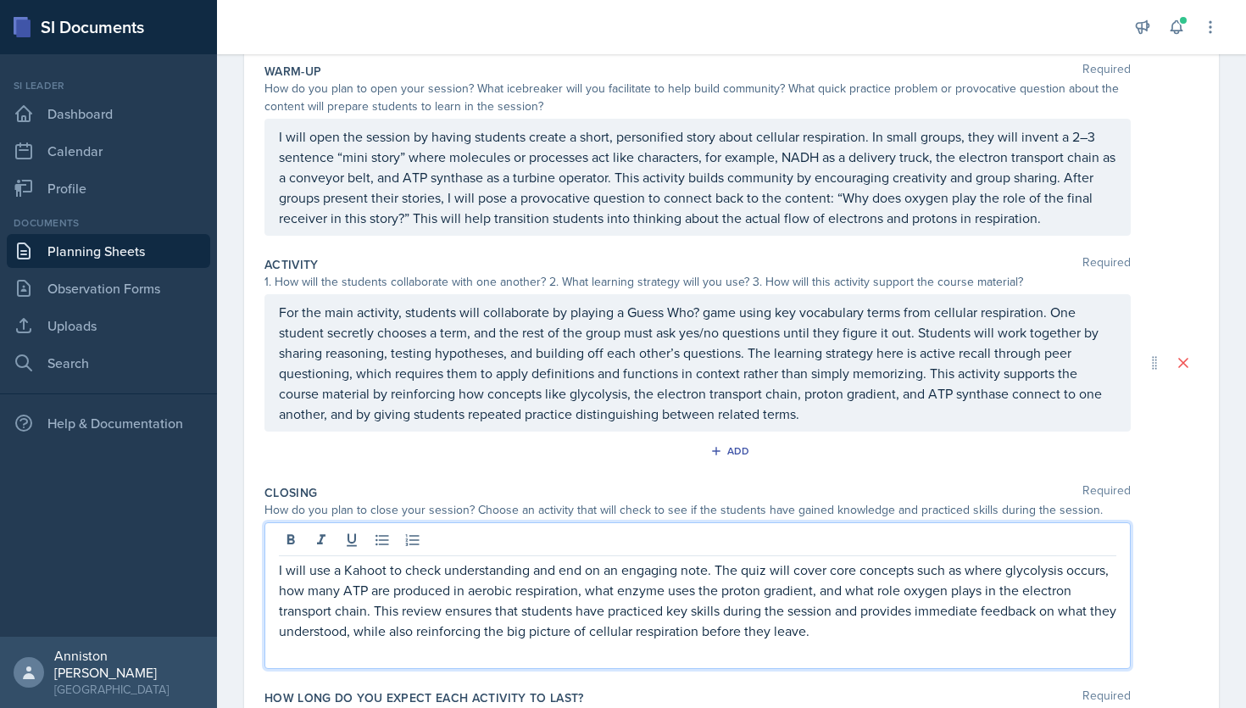
click at [401, 609] on p "I will use a Kahoot to check understanding and end on an engaging note. The qui…" at bounding box center [698, 600] width 838 height 81
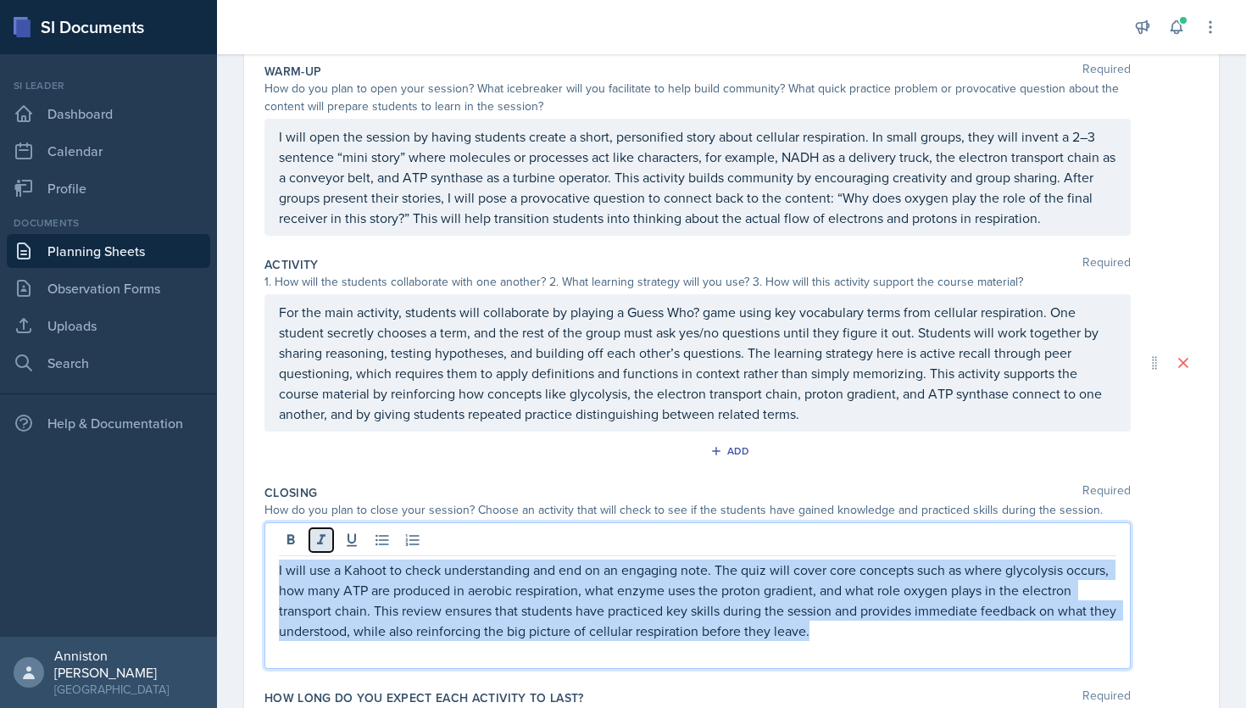
click at [328, 548] on icon at bounding box center [321, 540] width 17 height 17
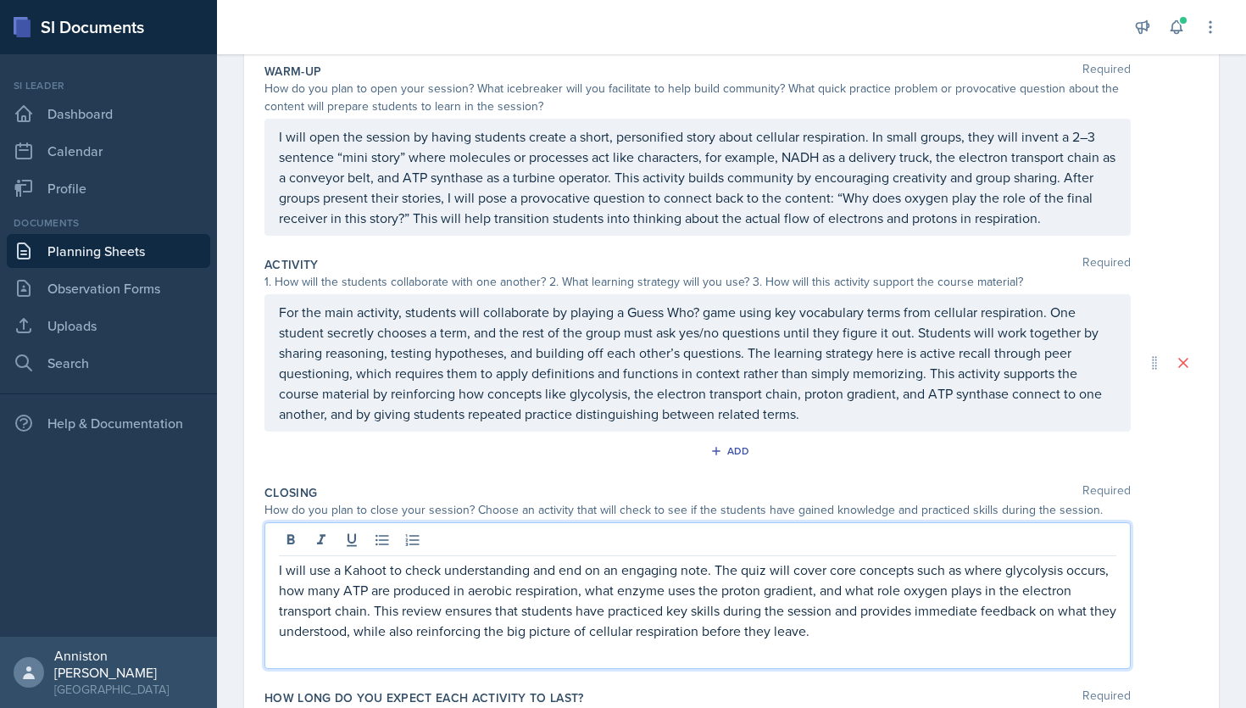
click at [856, 633] on p "I will use a Kahoot to check understanding and end on an engaging note. The qui…" at bounding box center [698, 600] width 838 height 81
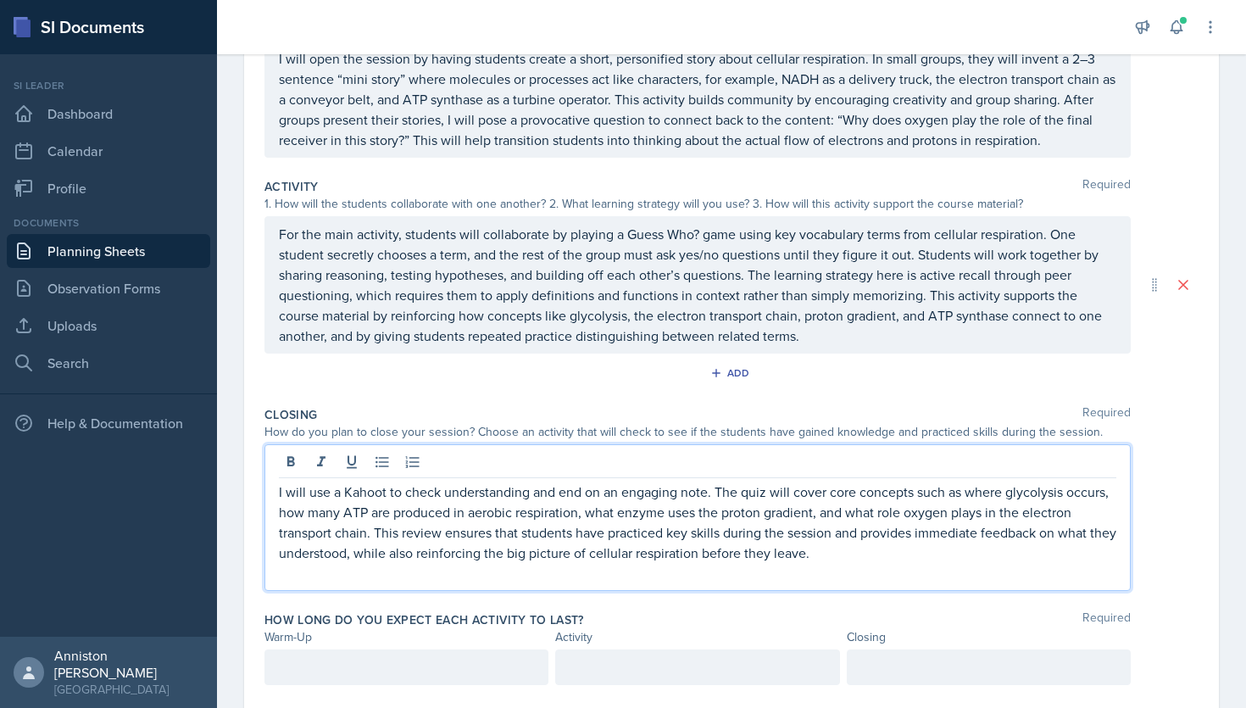
scroll to position [291, 0]
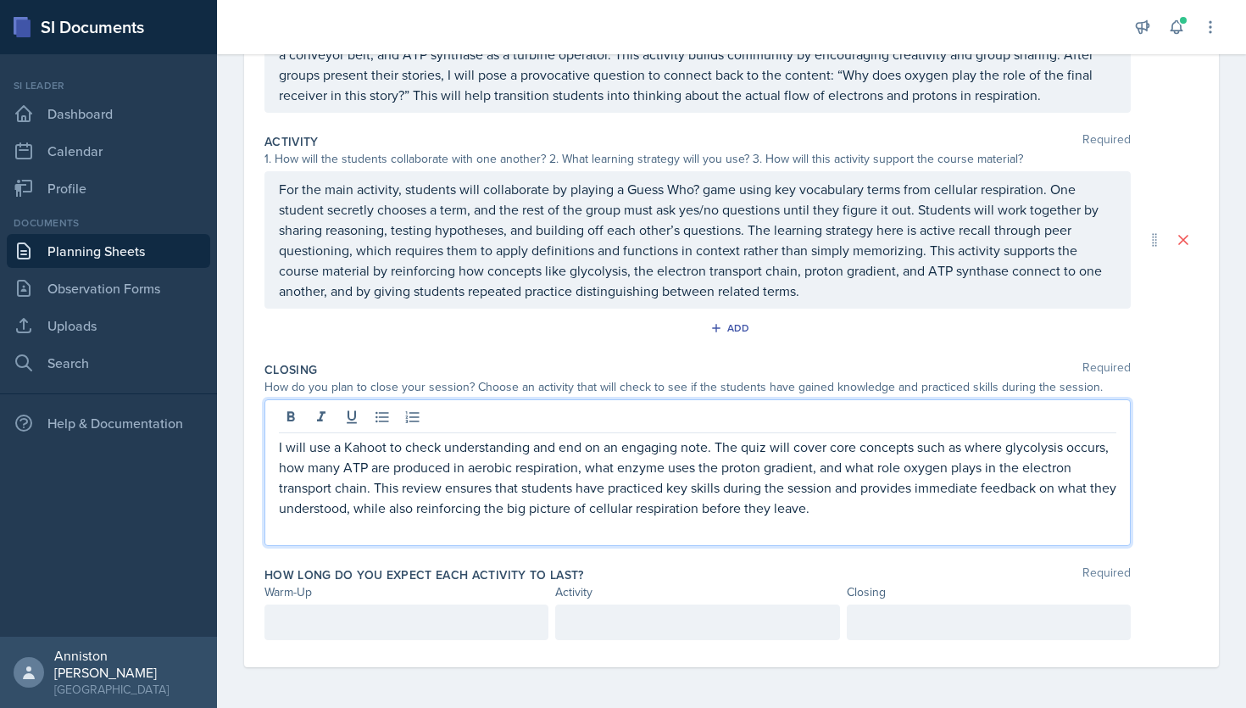
click at [612, 627] on p at bounding box center [697, 622] width 255 height 20
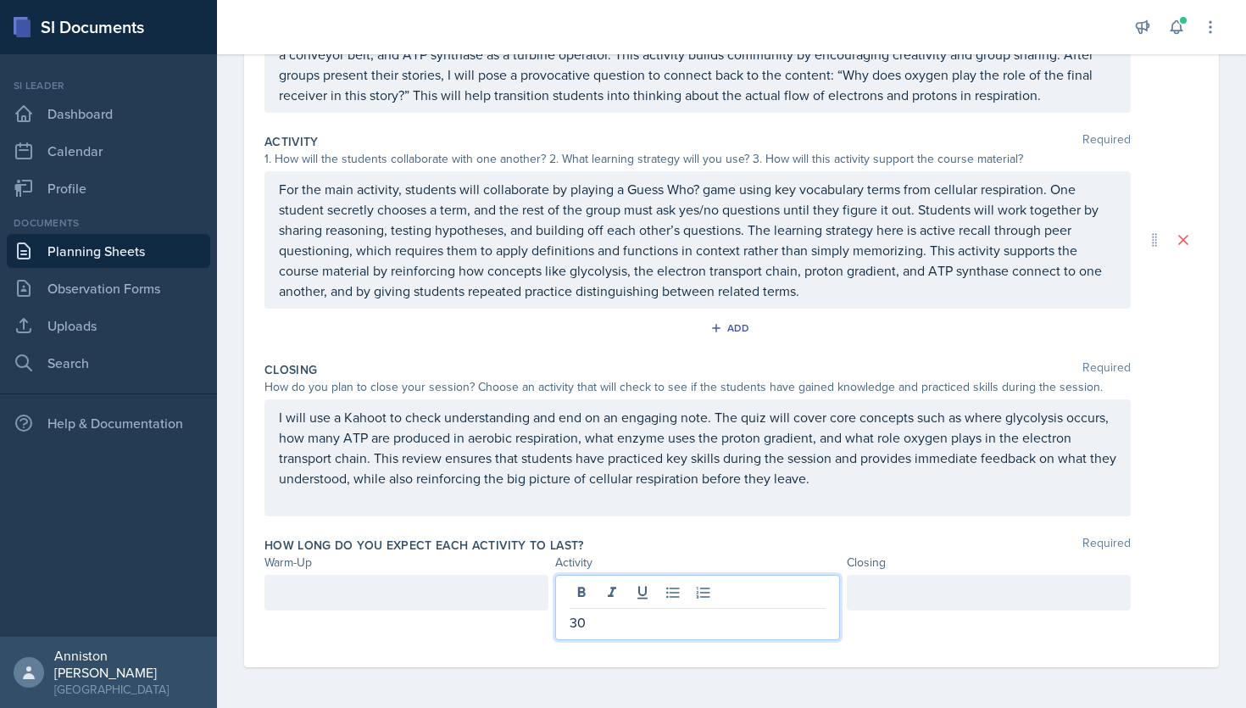
click at [447, 597] on div at bounding box center [407, 593] width 284 height 36
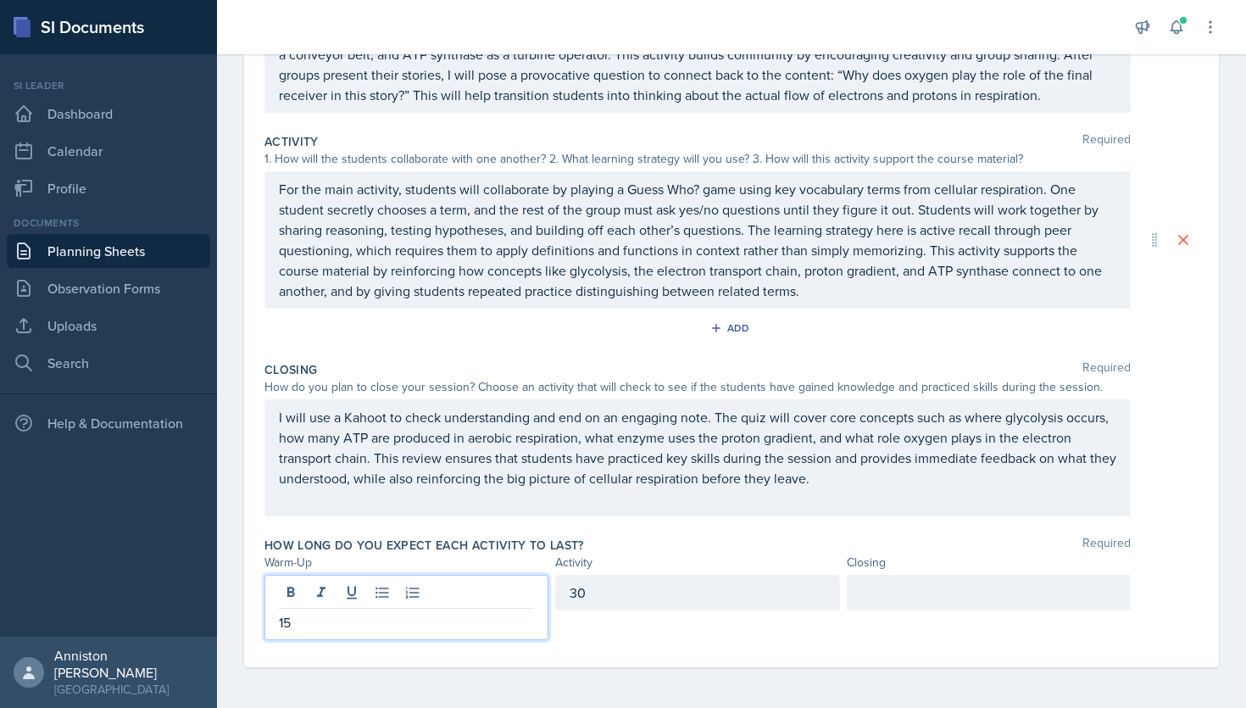
click at [956, 605] on div at bounding box center [989, 593] width 284 height 36
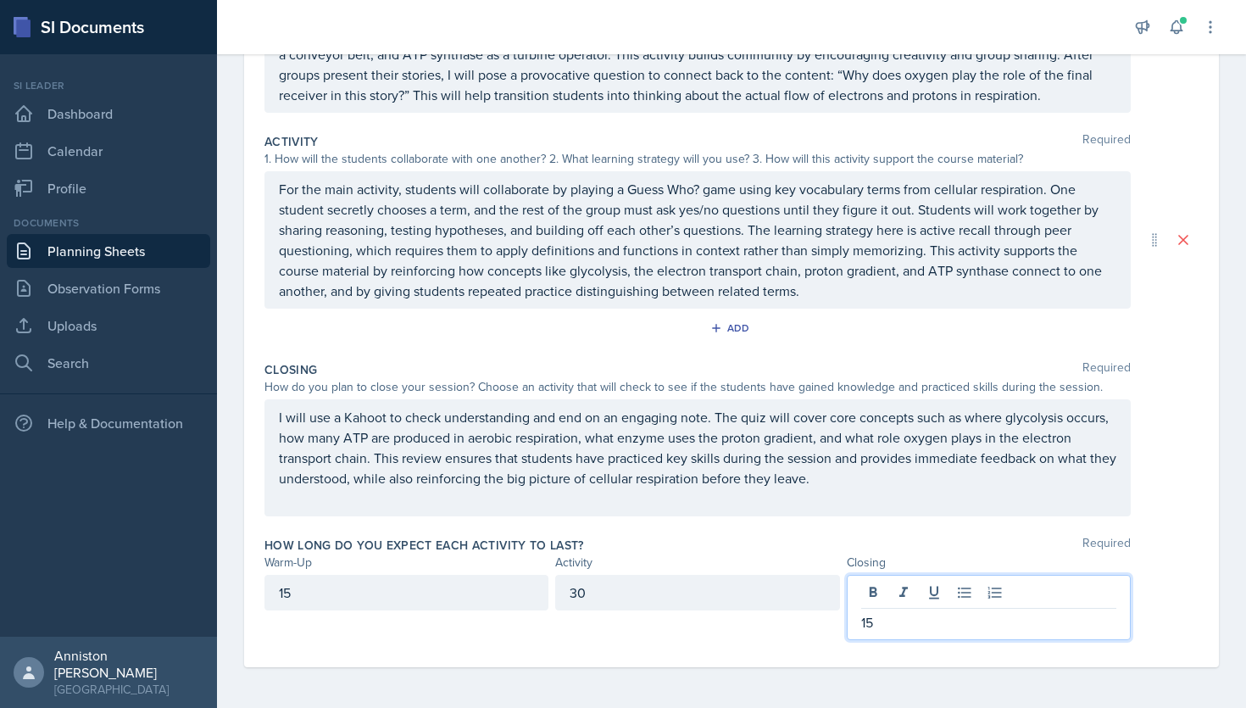
click at [1207, 534] on div "Date [DATE] [DATE] 31 1 2 3 4 5 6 7 8 9 10 11 12 13 14 15 16 17 18 19 20 21 22 …" at bounding box center [731, 254] width 975 height 825
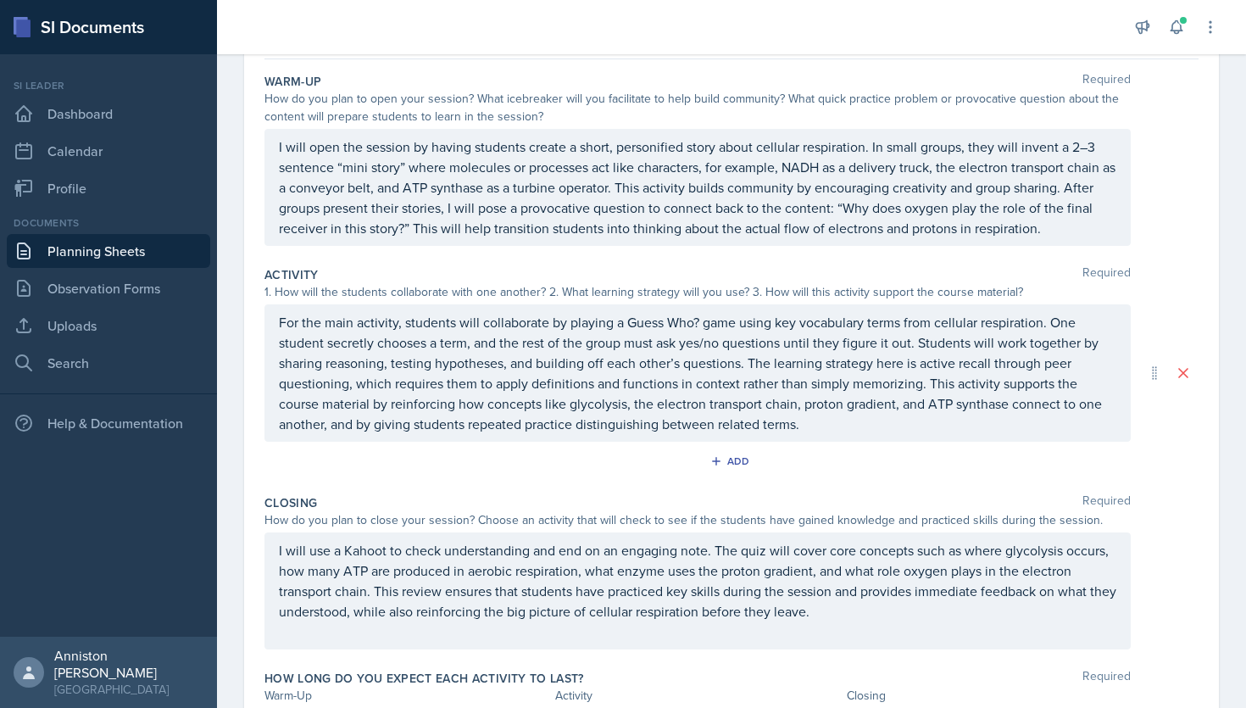
scroll to position [161, 0]
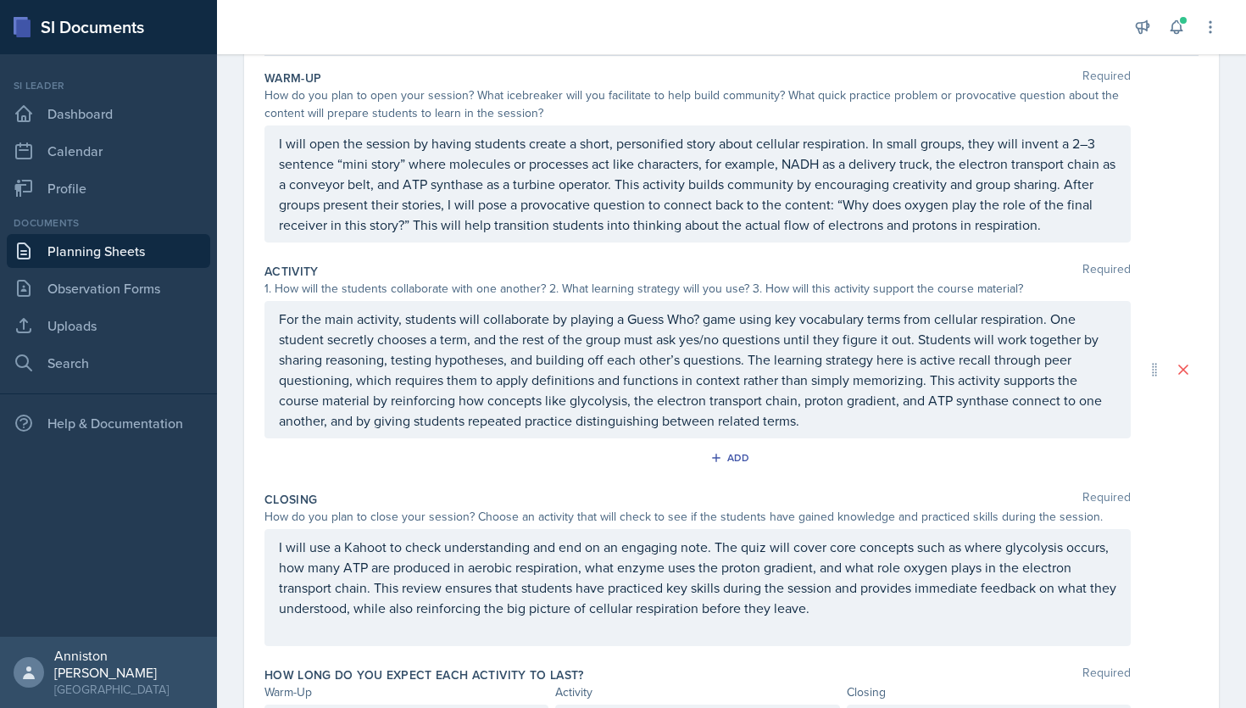
click at [920, 628] on p at bounding box center [698, 628] width 838 height 20
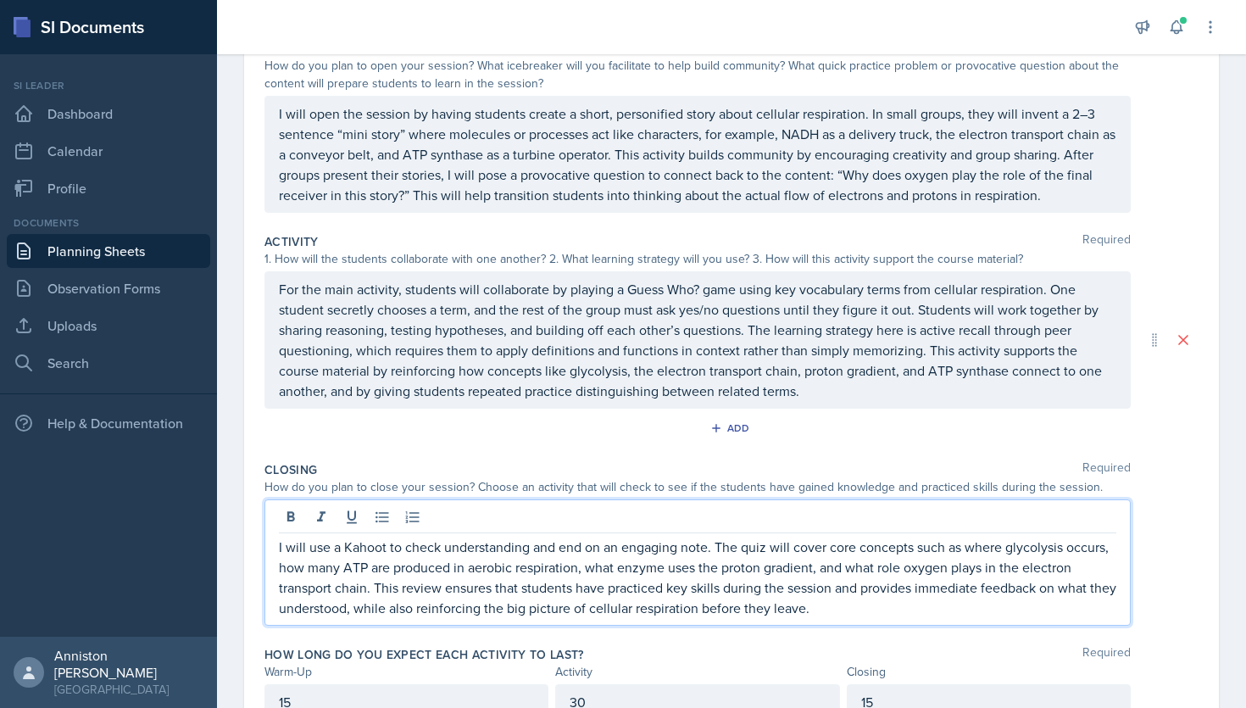
click at [984, 432] on div "Add" at bounding box center [732, 431] width 934 height 32
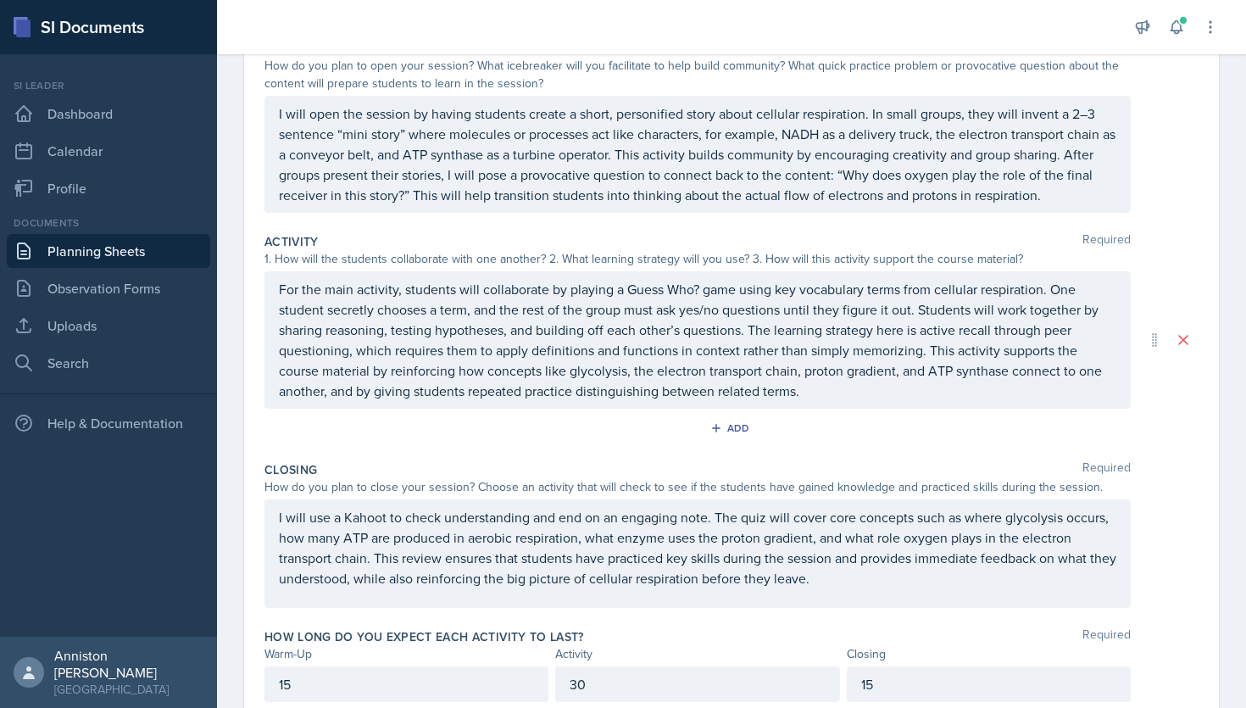
scroll to position [0, 0]
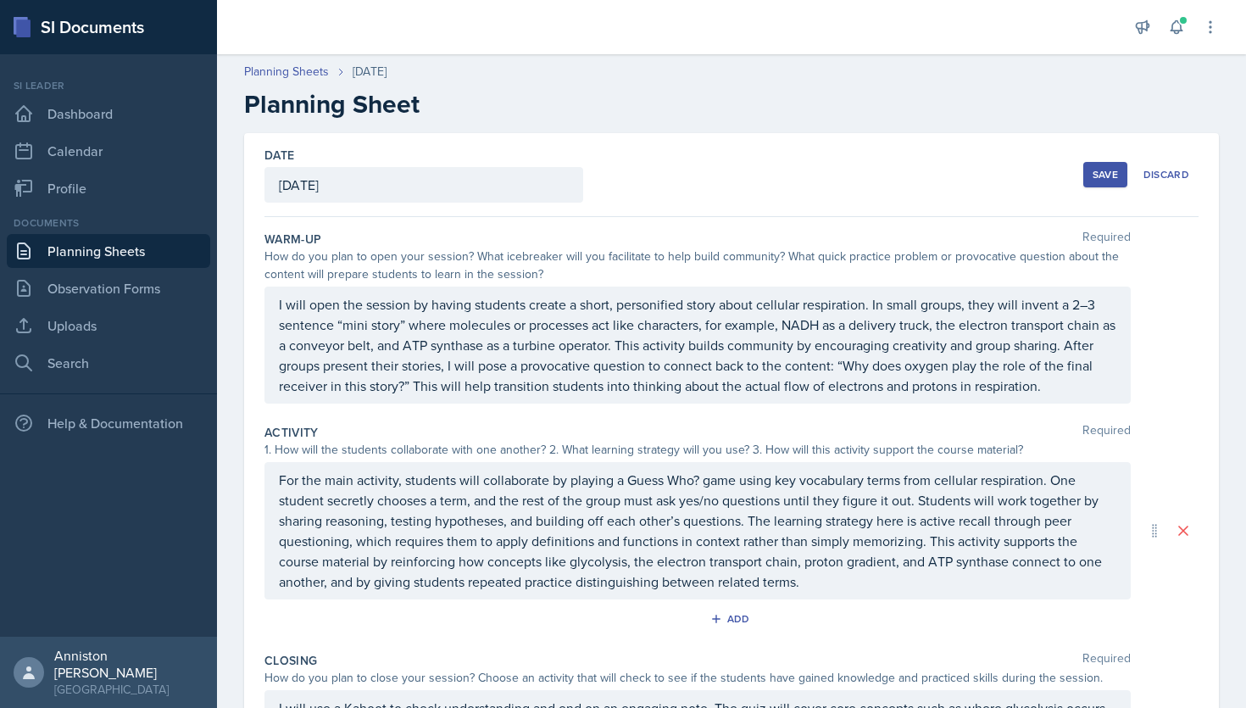
click at [1107, 180] on div "Save" at bounding box center [1105, 175] width 25 height 14
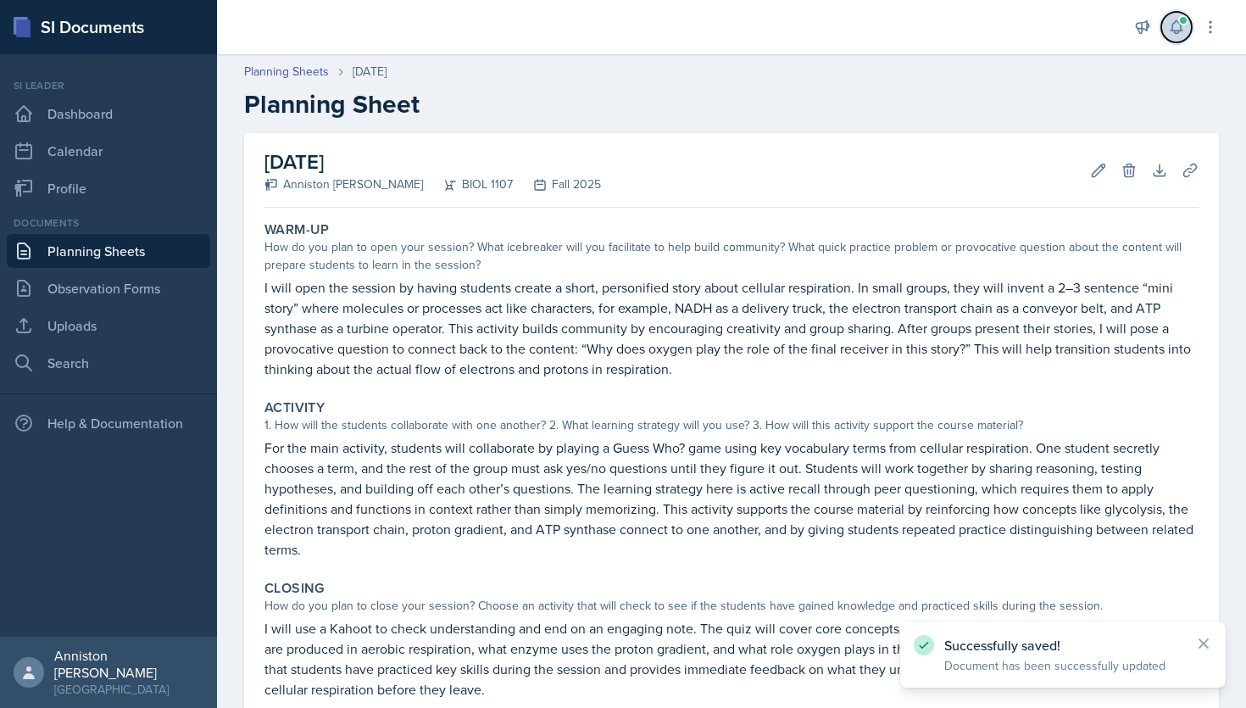
click at [1167, 32] on button at bounding box center [1177, 27] width 31 height 31
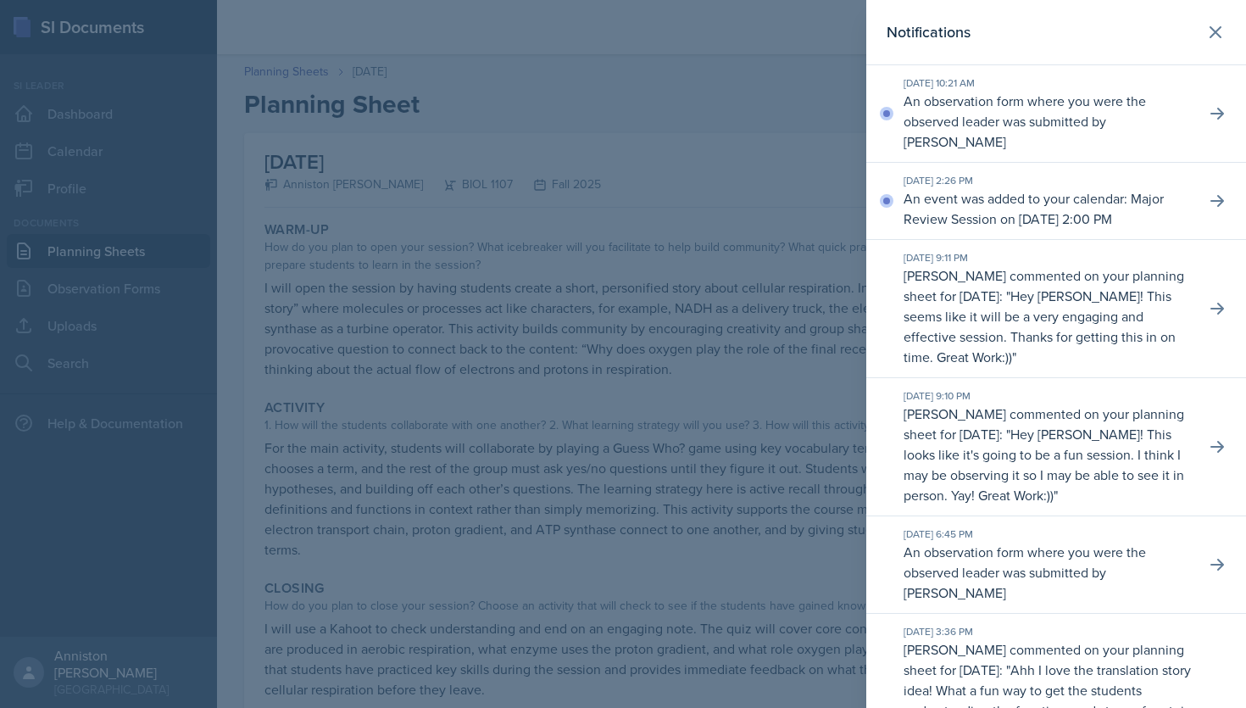
click at [1164, 116] on p "An observation form where you were the observed leader was submitted by [PERSON…" at bounding box center [1048, 121] width 288 height 61
click at [1215, 111] on icon at bounding box center [1217, 113] width 17 height 17
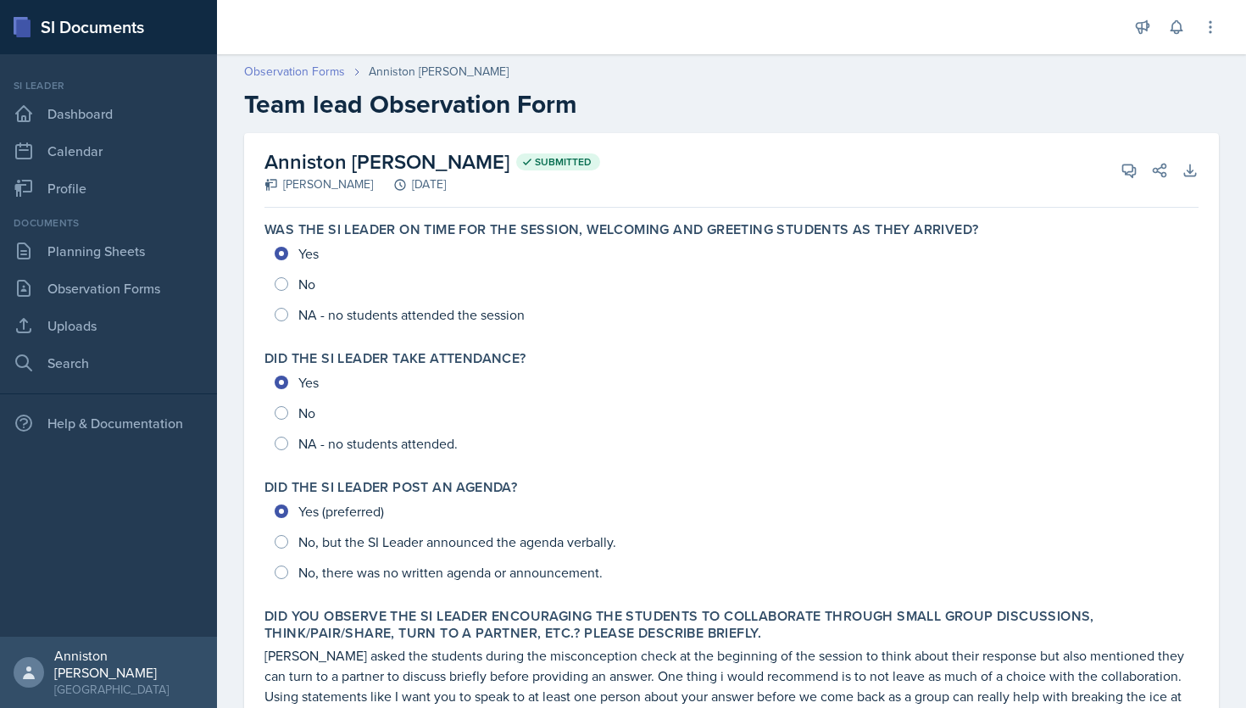
click at [334, 71] on link "Observation Forms" at bounding box center [294, 72] width 101 height 18
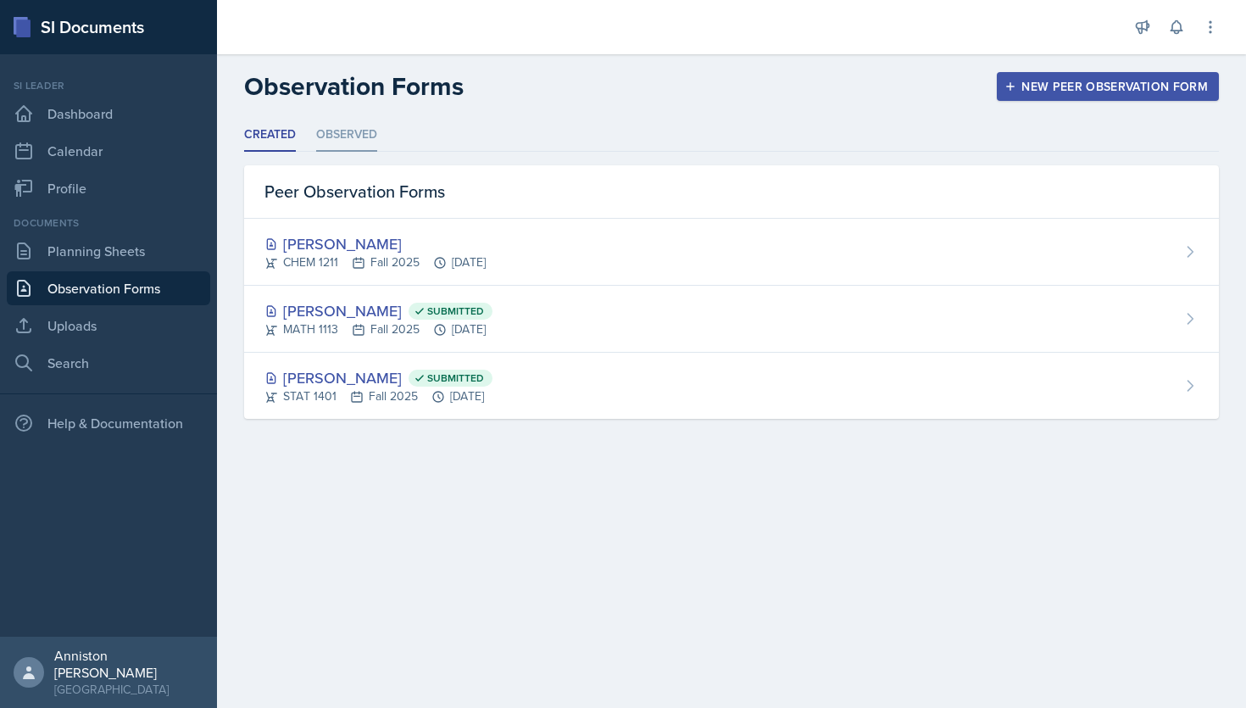
click at [374, 140] on li "Observed" at bounding box center [346, 135] width 61 height 33
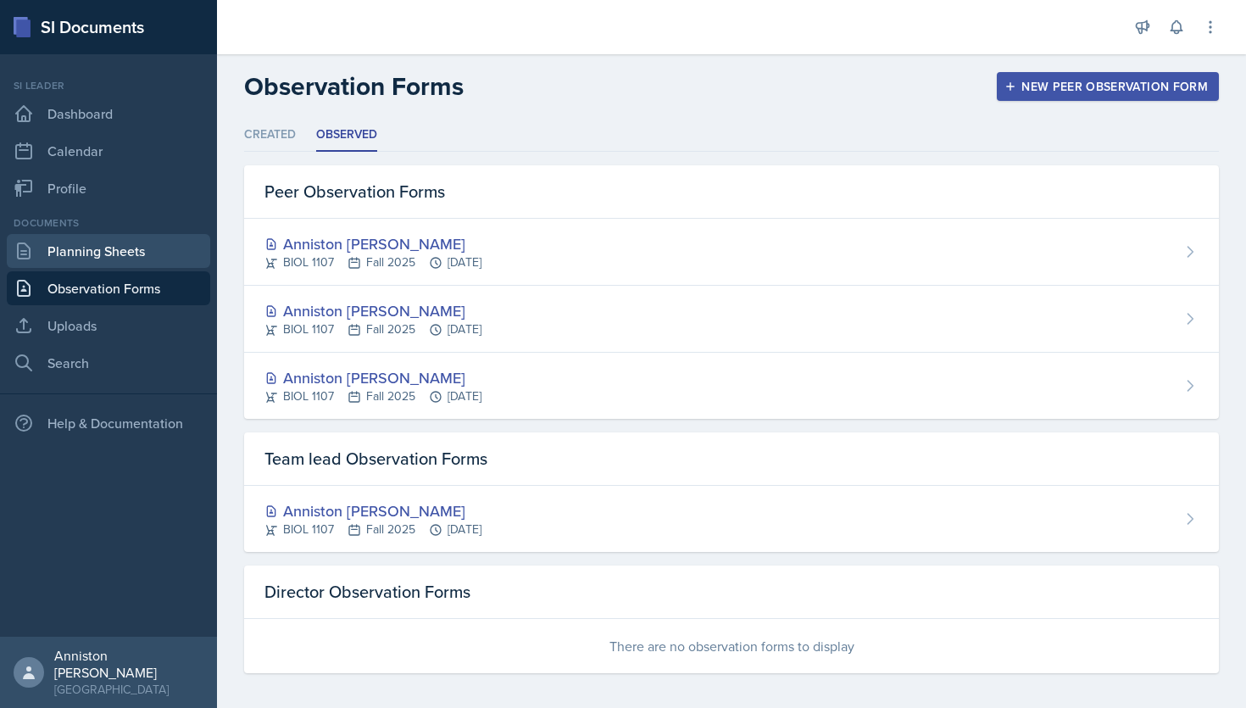
click at [137, 259] on link "Planning Sheets" at bounding box center [108, 251] width 203 height 34
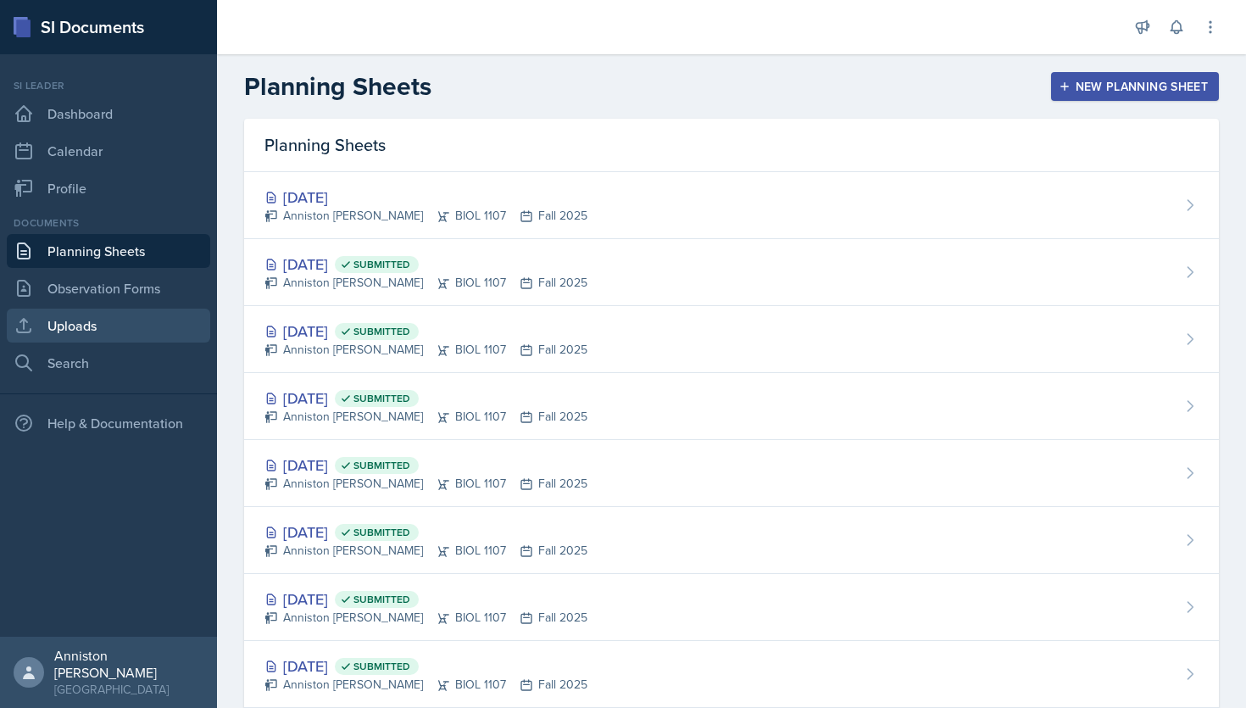
click at [157, 317] on link "Uploads" at bounding box center [108, 326] width 203 height 34
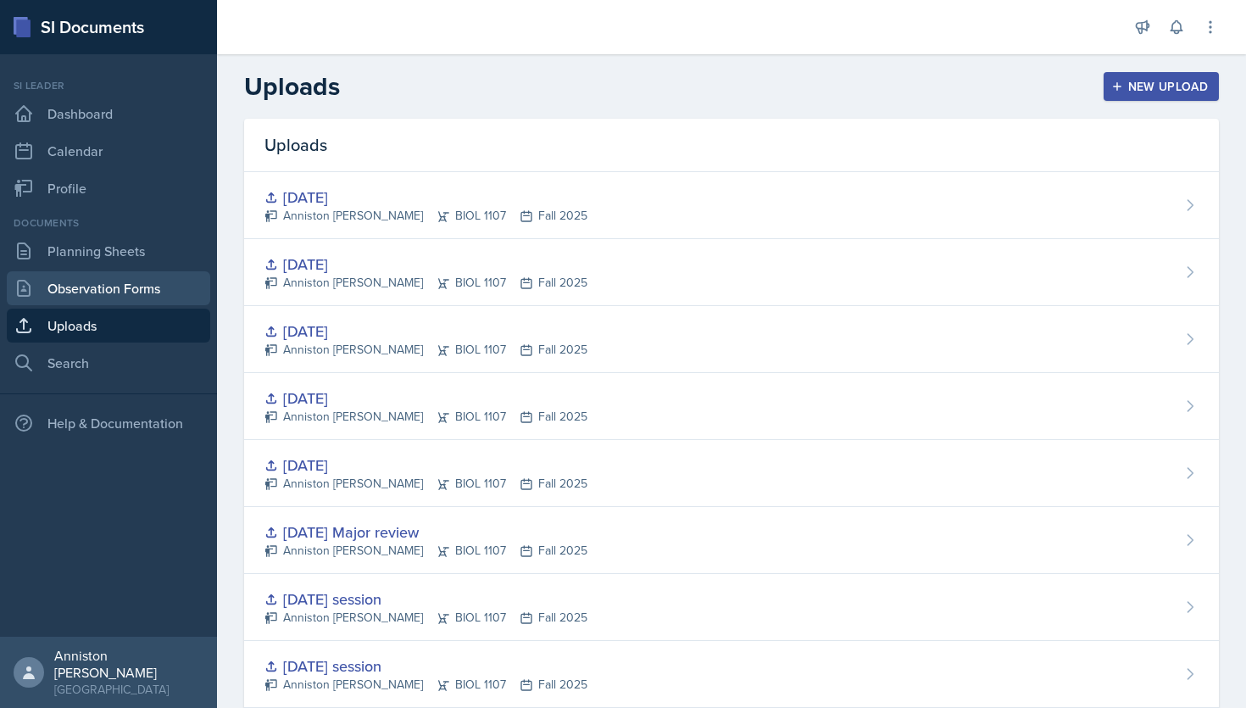
click at [164, 291] on link "Observation Forms" at bounding box center [108, 288] width 203 height 34
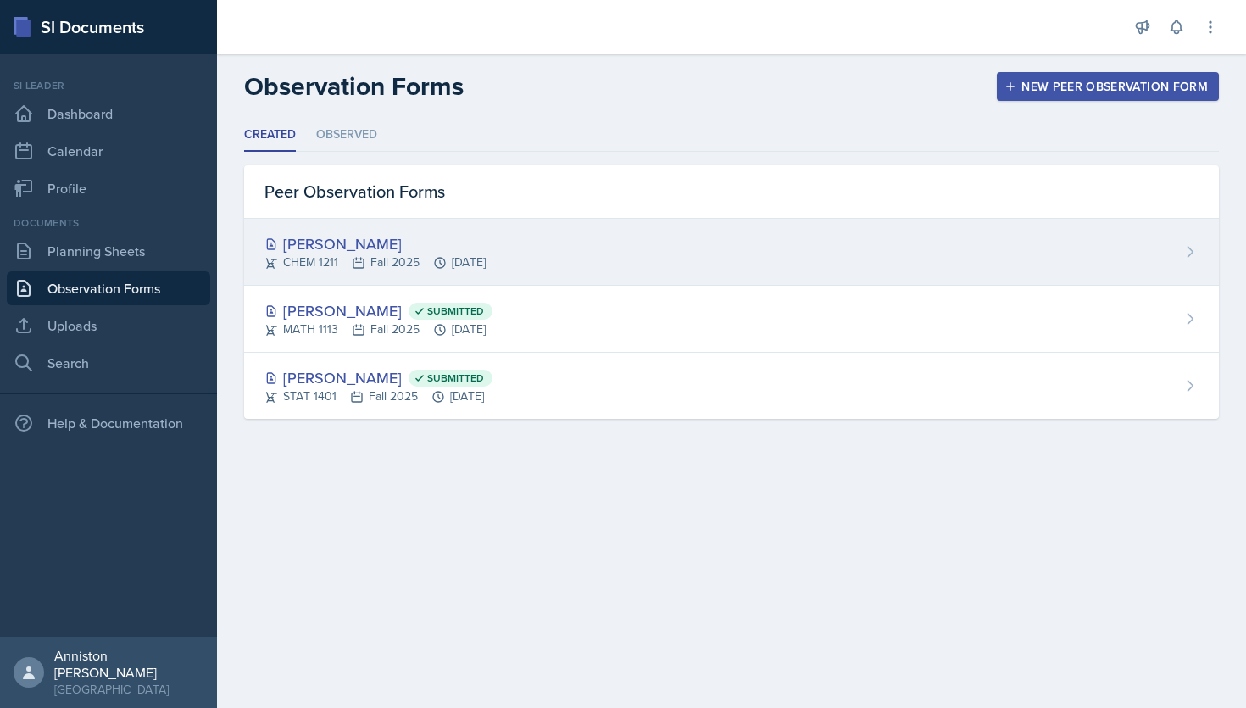
click at [671, 258] on div "[PERSON_NAME] CHEM 1211 Fall 2025 [DATE]" at bounding box center [731, 252] width 975 height 67
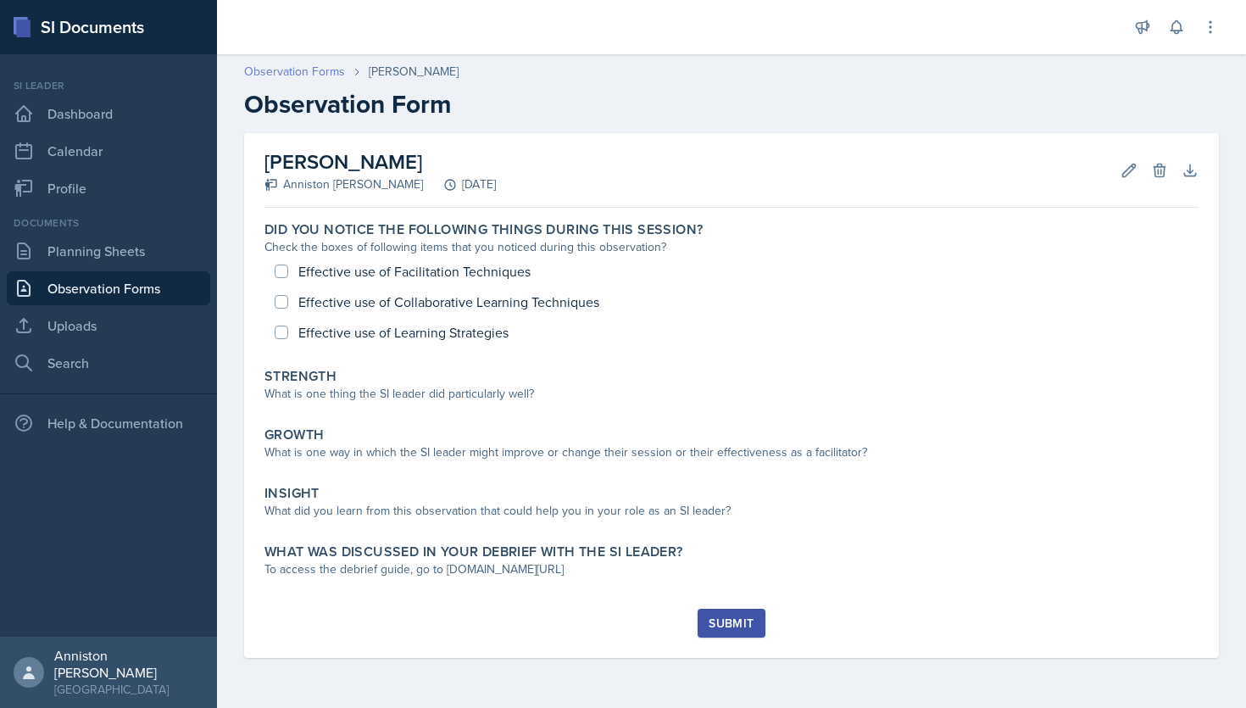
click at [321, 64] on link "Observation Forms" at bounding box center [294, 72] width 101 height 18
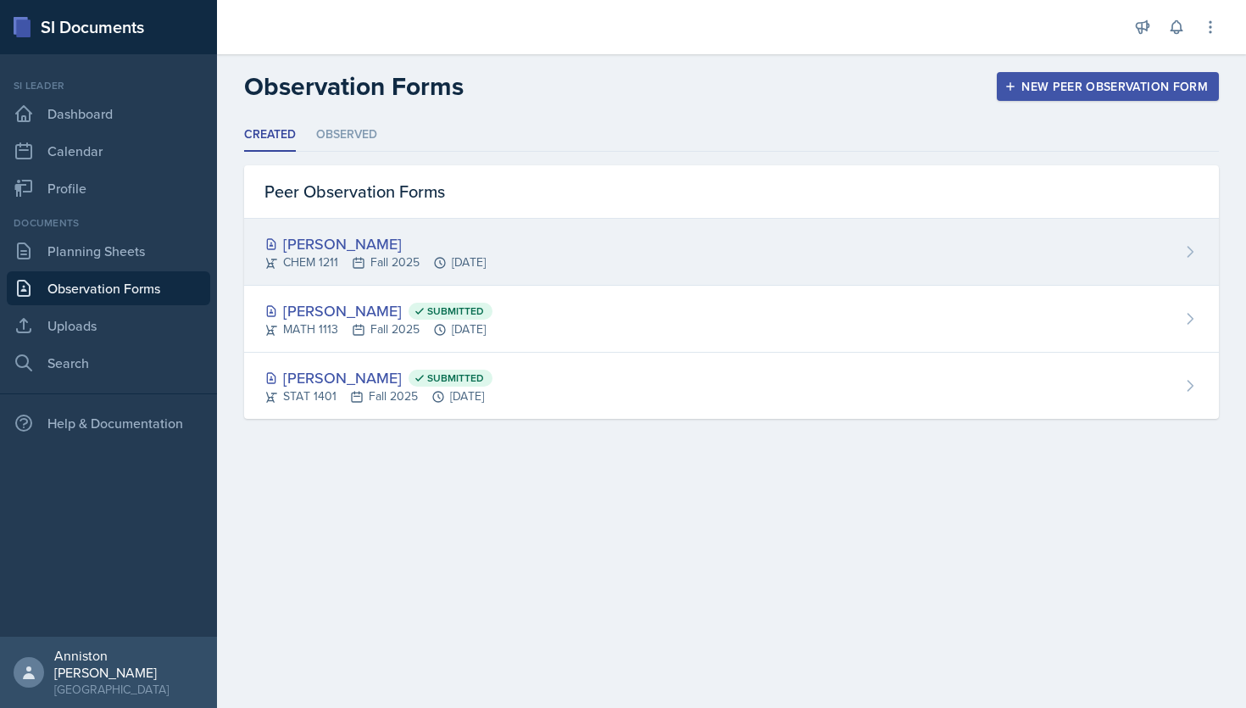
click at [926, 253] on div "[PERSON_NAME] CHEM 1211 Fall 2025 [DATE]" at bounding box center [731, 252] width 975 height 67
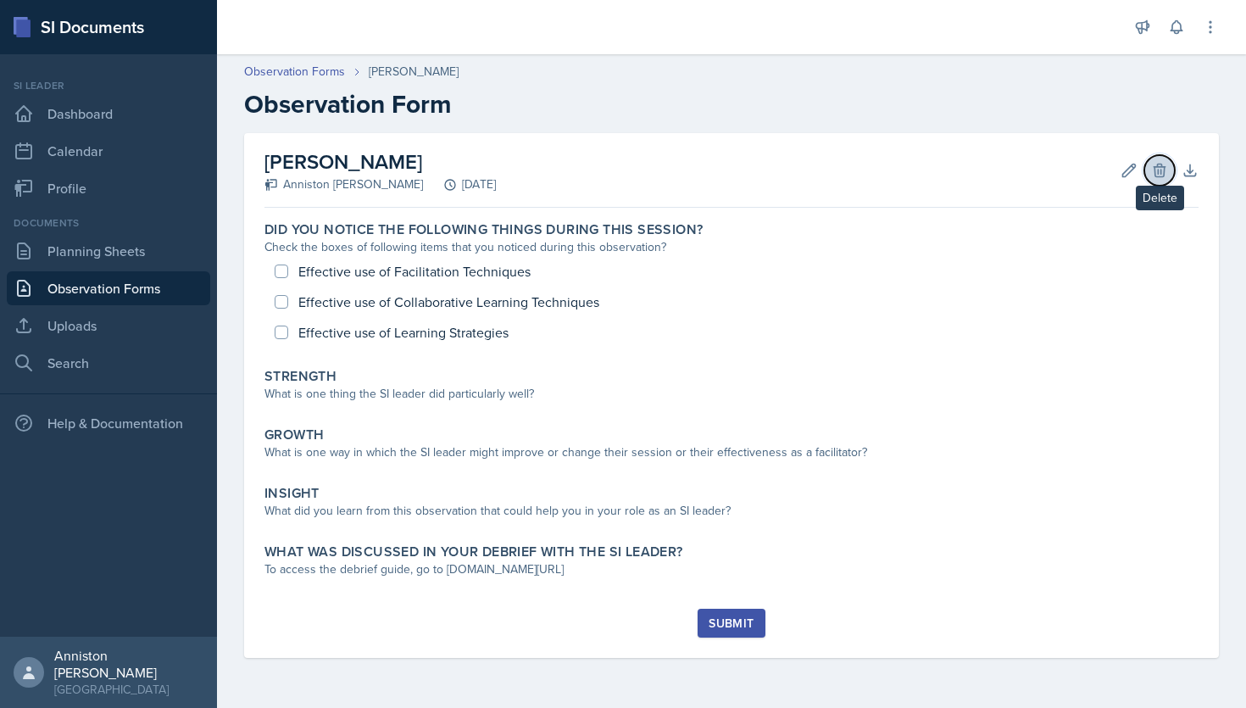
click at [1163, 169] on icon at bounding box center [1159, 170] width 11 height 13
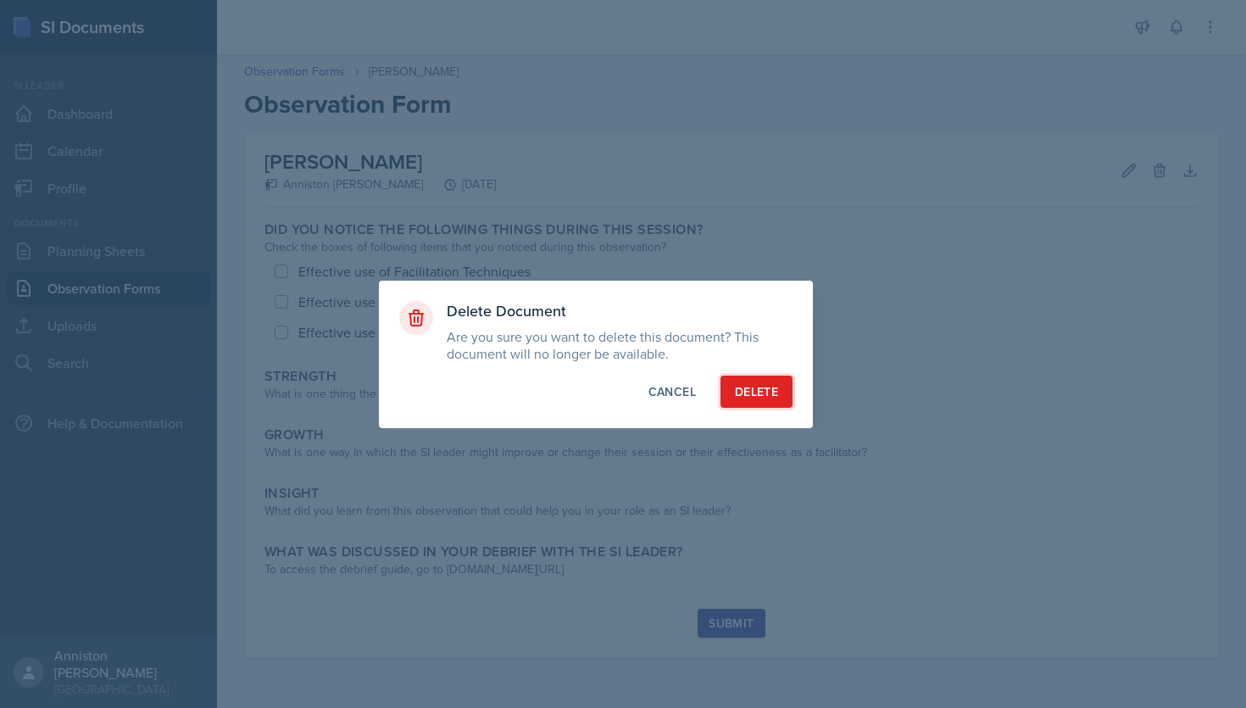
click at [760, 393] on div "Delete" at bounding box center [756, 391] width 43 height 17
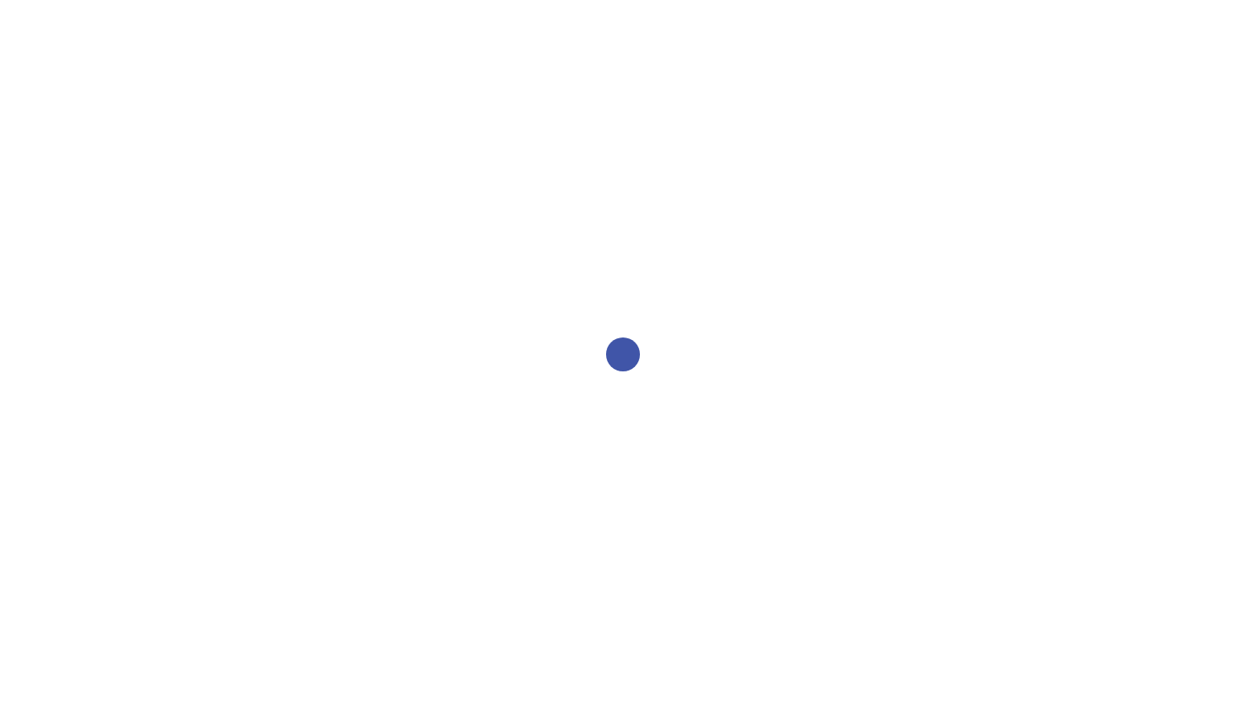
select select "2bed604d-1099-4043-b1bc-2365e8740244"
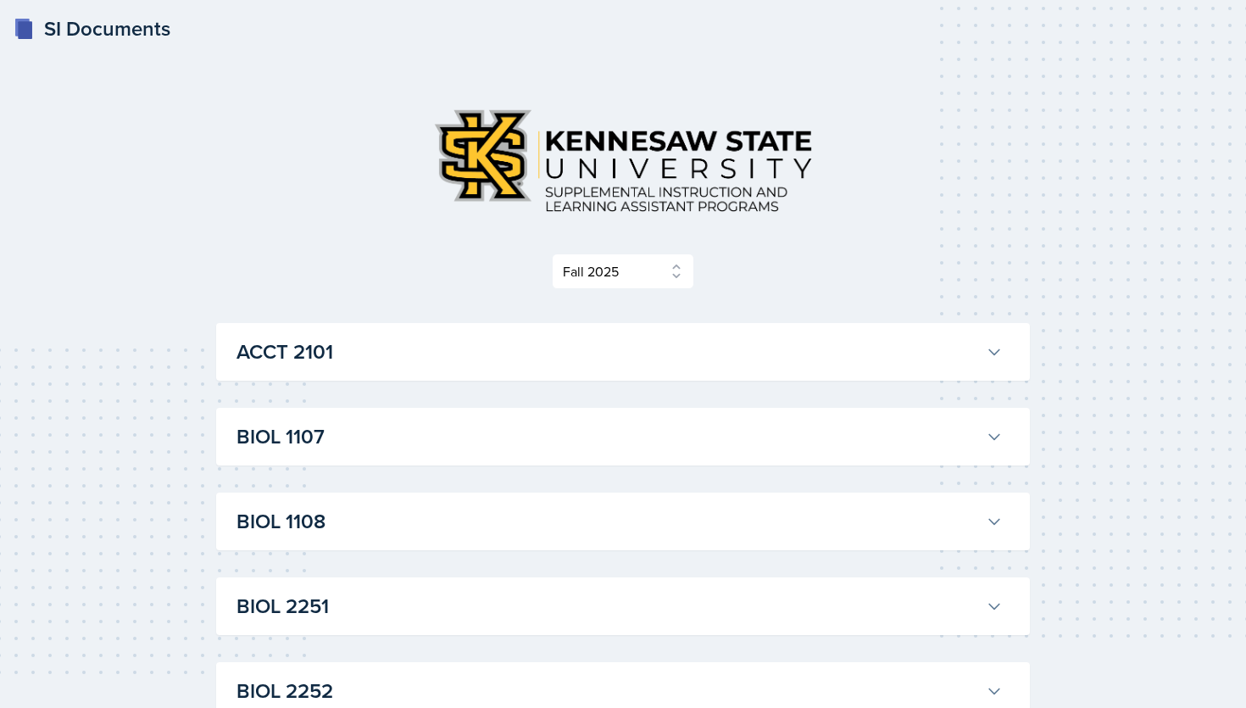
click at [794, 344] on h3 "ACCT 2101" at bounding box center [608, 352] width 743 height 31
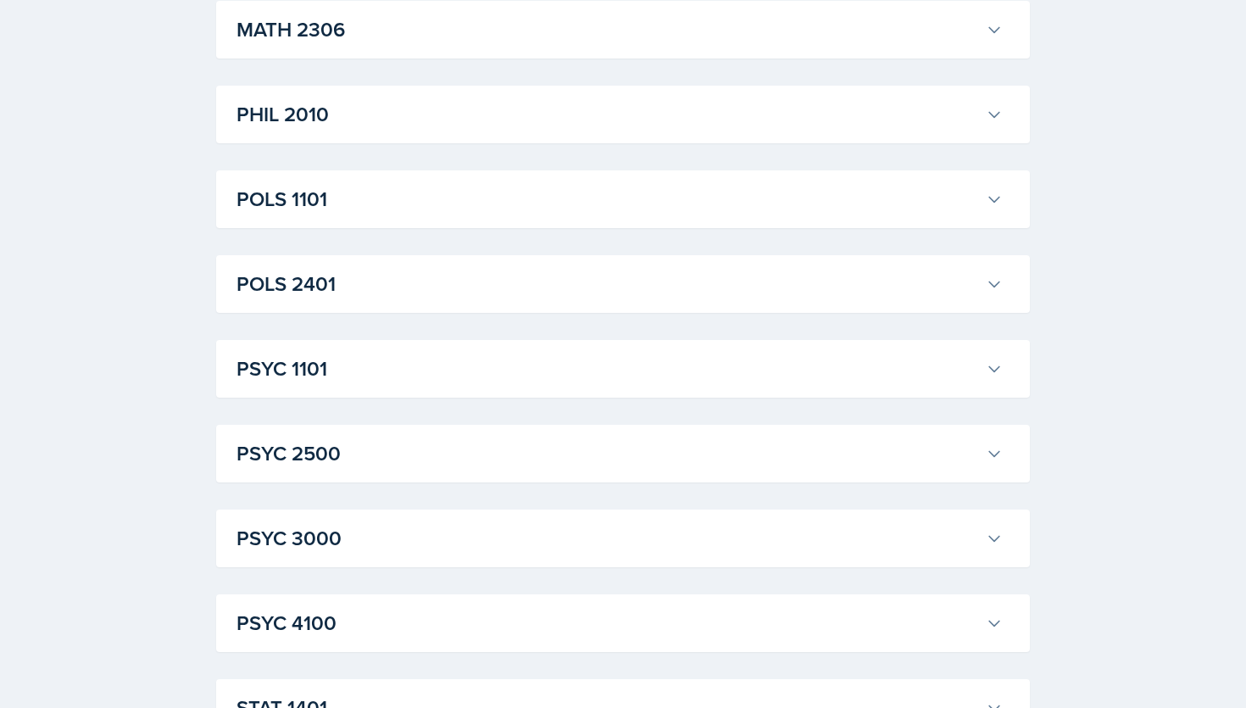
scroll to position [5217, 0]
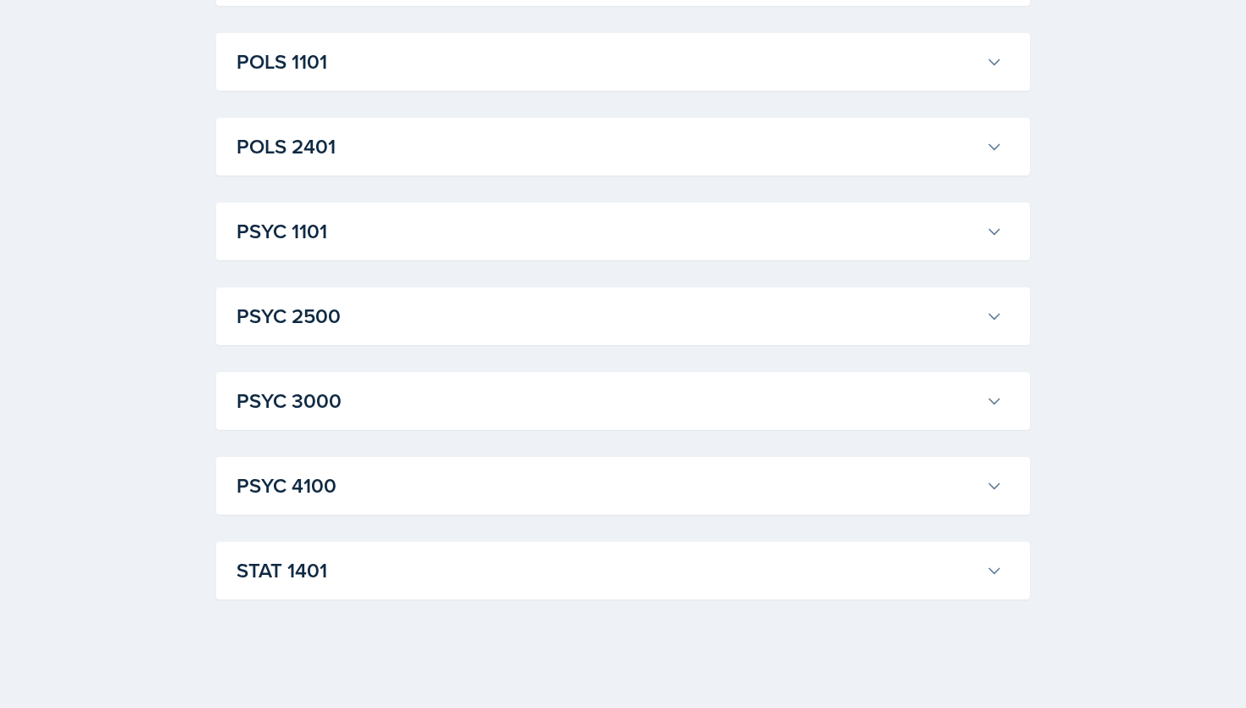
click at [793, 574] on h3 "STAT 1401" at bounding box center [608, 570] width 743 height 31
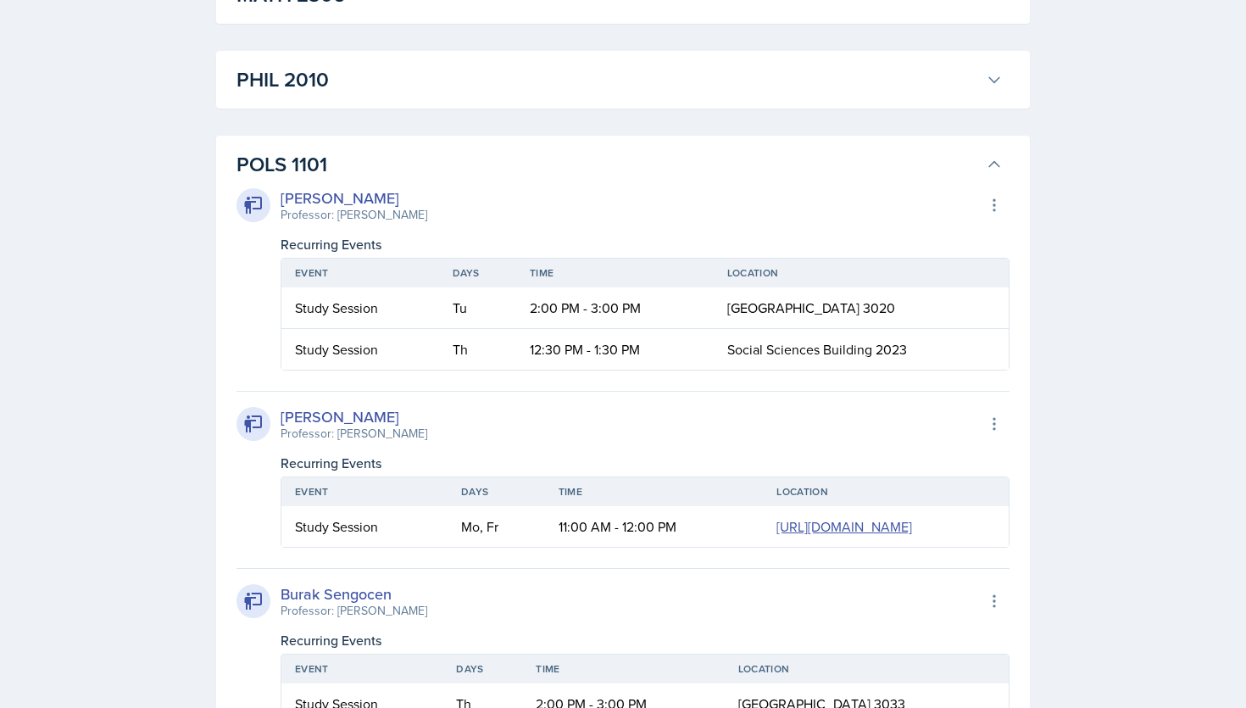
scroll to position [4596, 0]
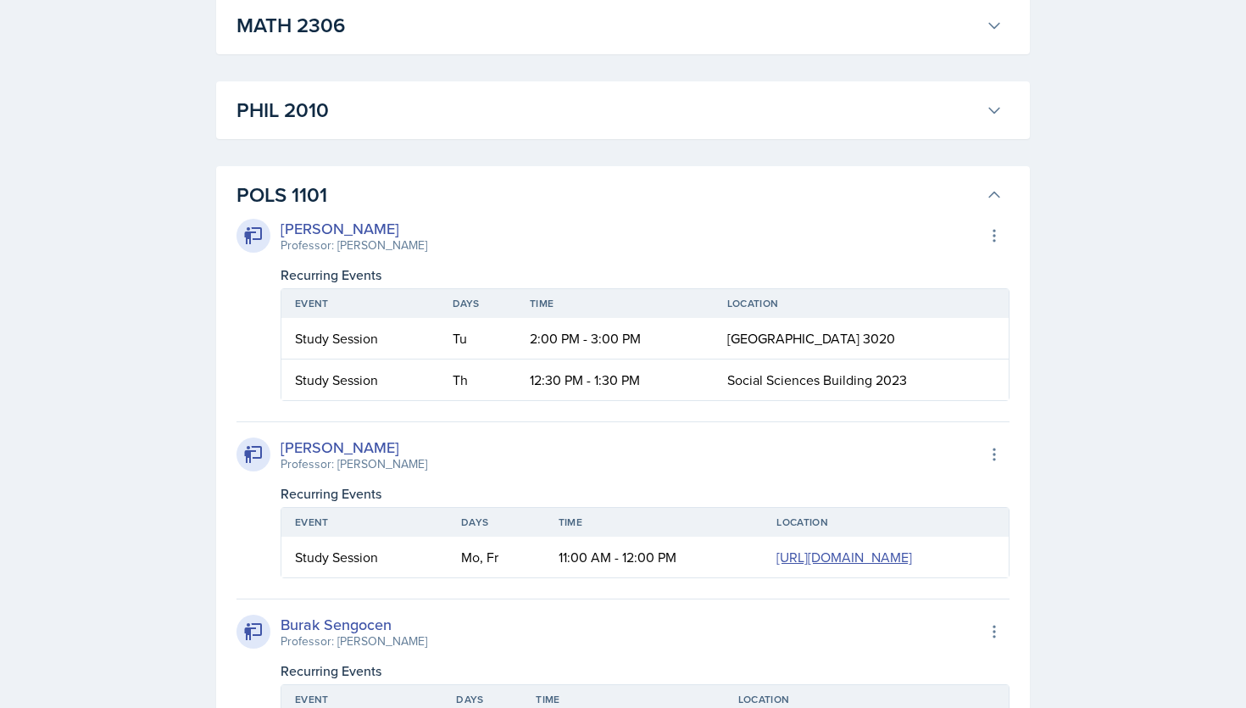
click at [752, 139] on div "PHIL 2010 Emily Herzner Professor: James Fontini Export to Google Calendar Recu…" at bounding box center [623, 110] width 814 height 58
click at [755, 125] on h3 "PHIL 2010" at bounding box center [608, 110] width 743 height 31
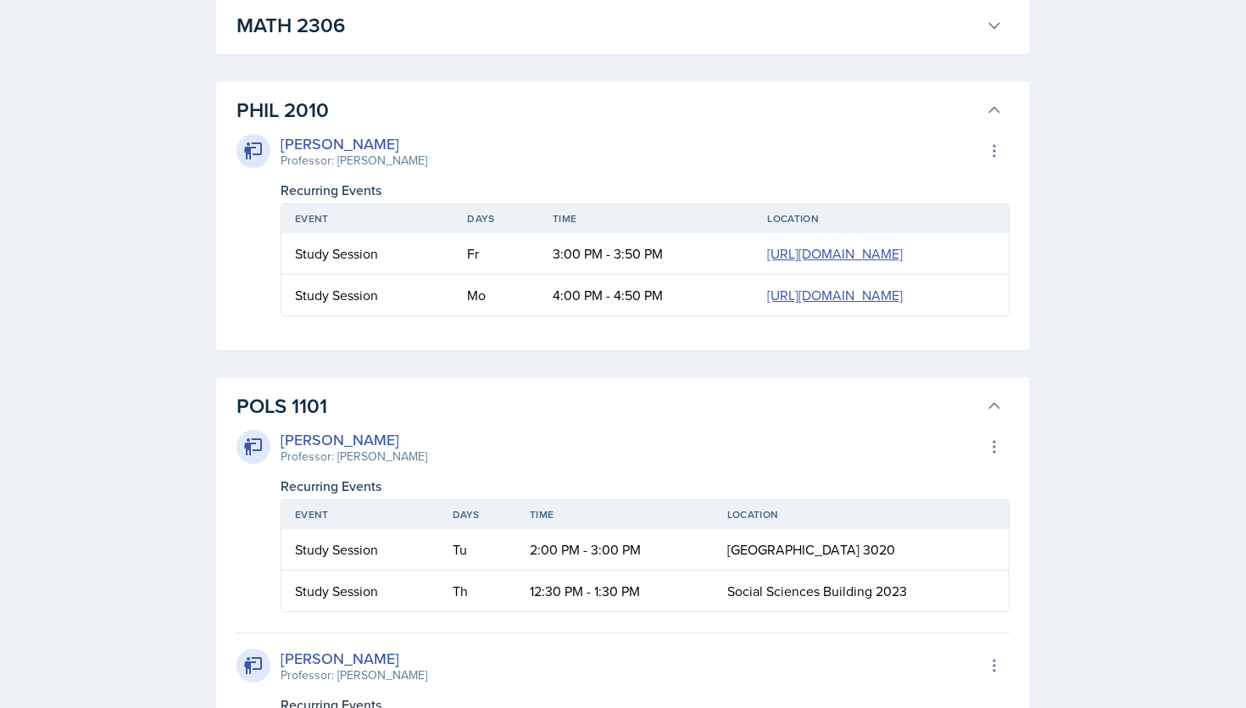
click at [757, 41] on h3 "MATH 2306" at bounding box center [608, 25] width 743 height 31
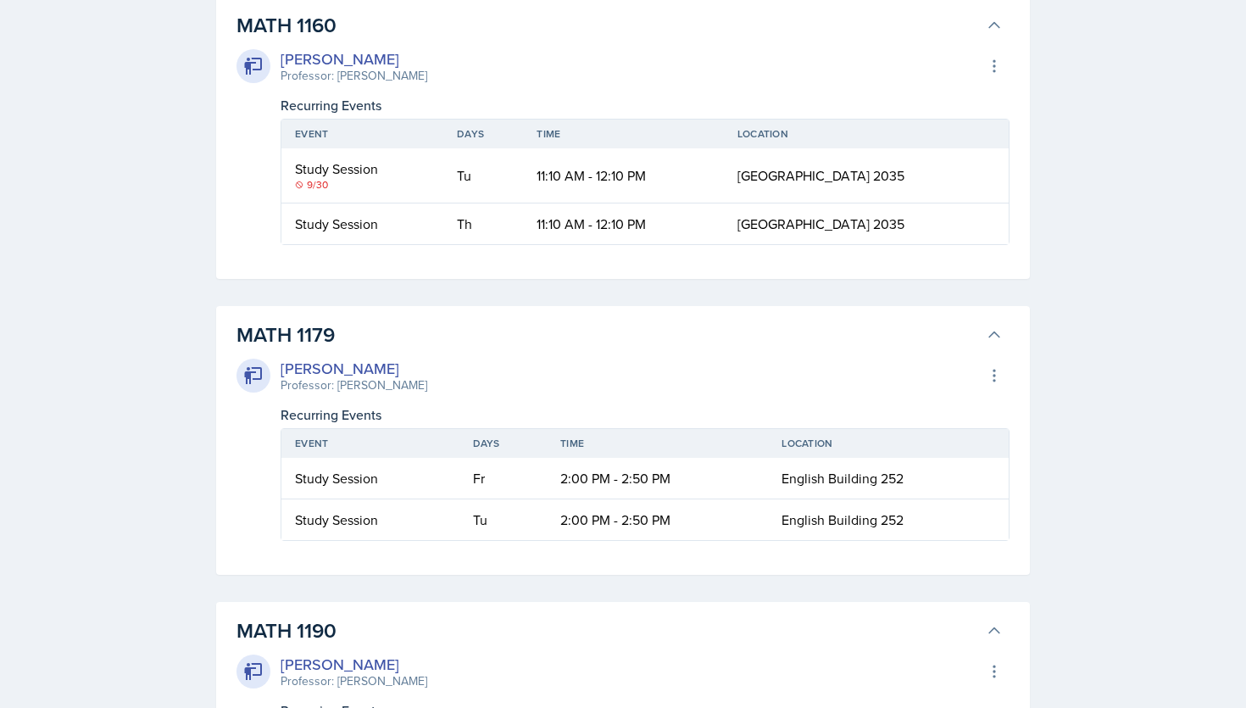
scroll to position [4147, 0]
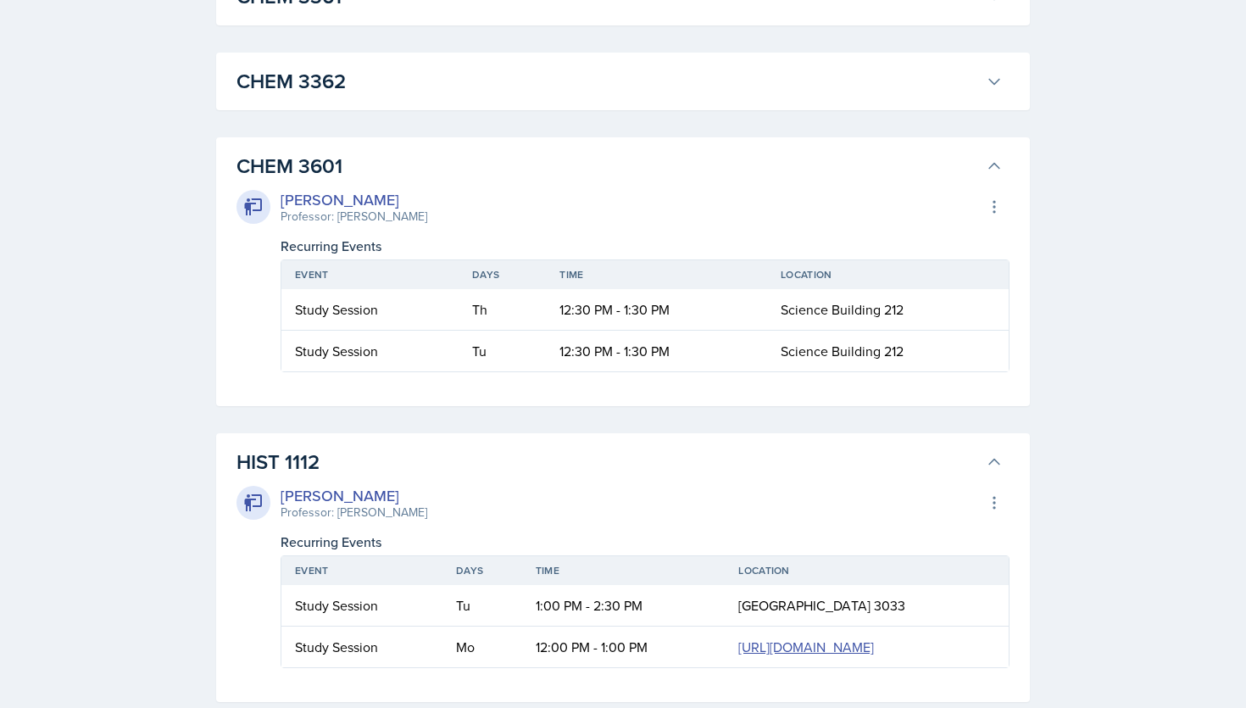
scroll to position [3513, 0]
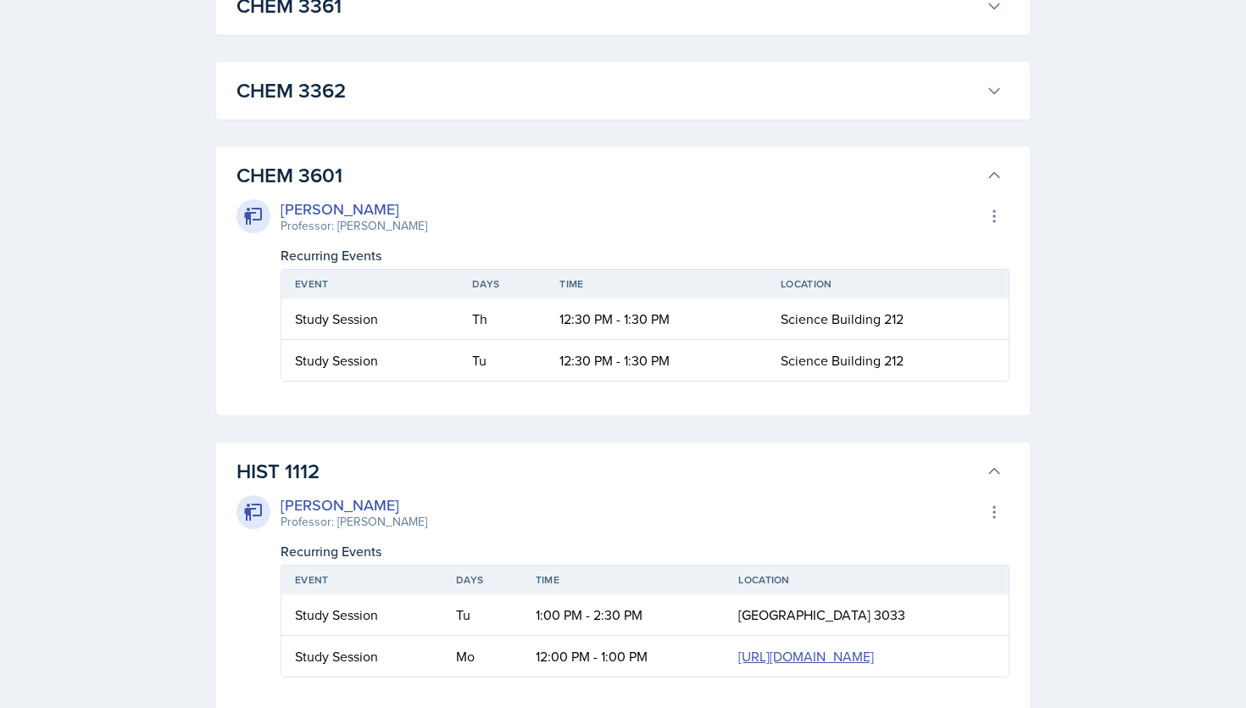
click at [716, 109] on button "CHEM 3362" at bounding box center [619, 90] width 773 height 37
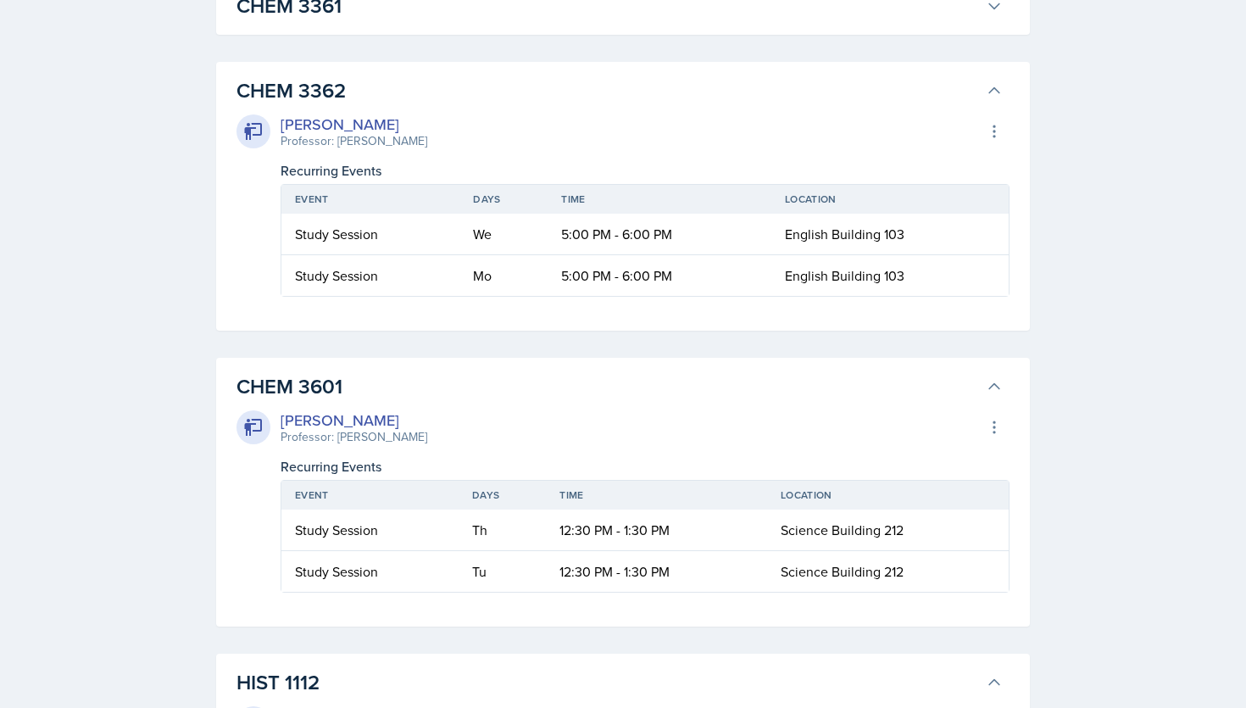
click at [721, 21] on h3 "CHEM 3361" at bounding box center [608, 6] width 743 height 31
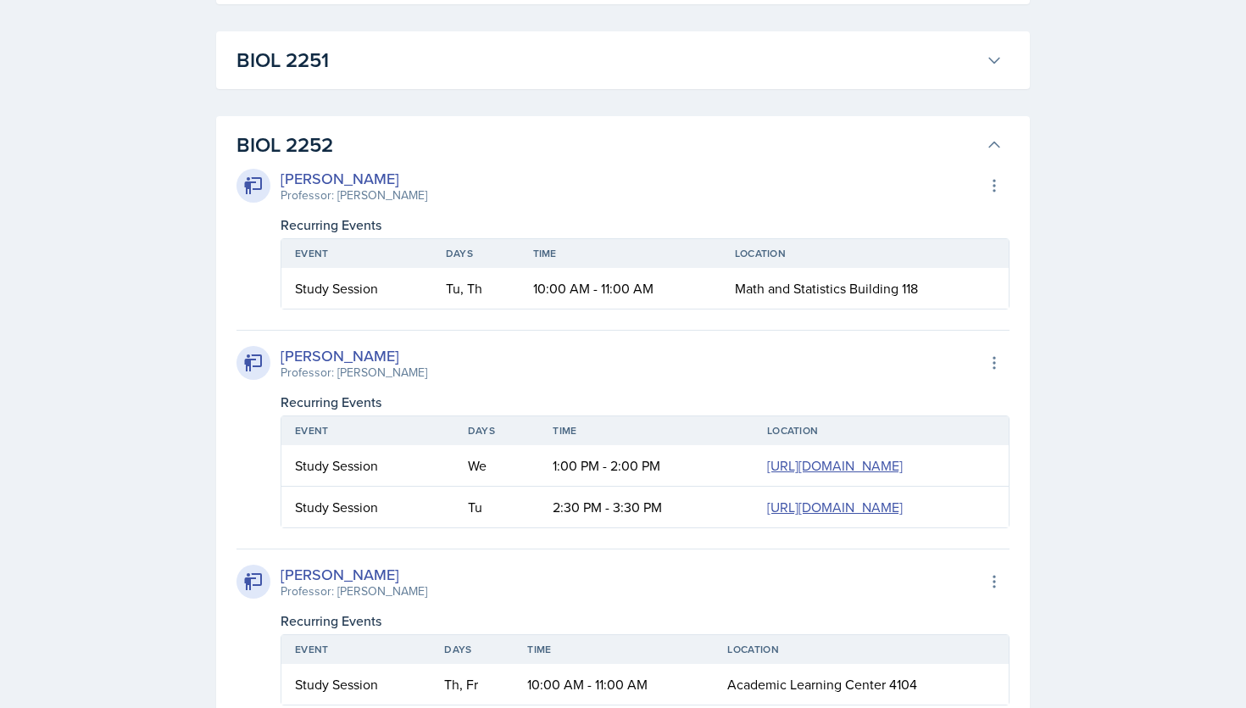
scroll to position [2943, 0]
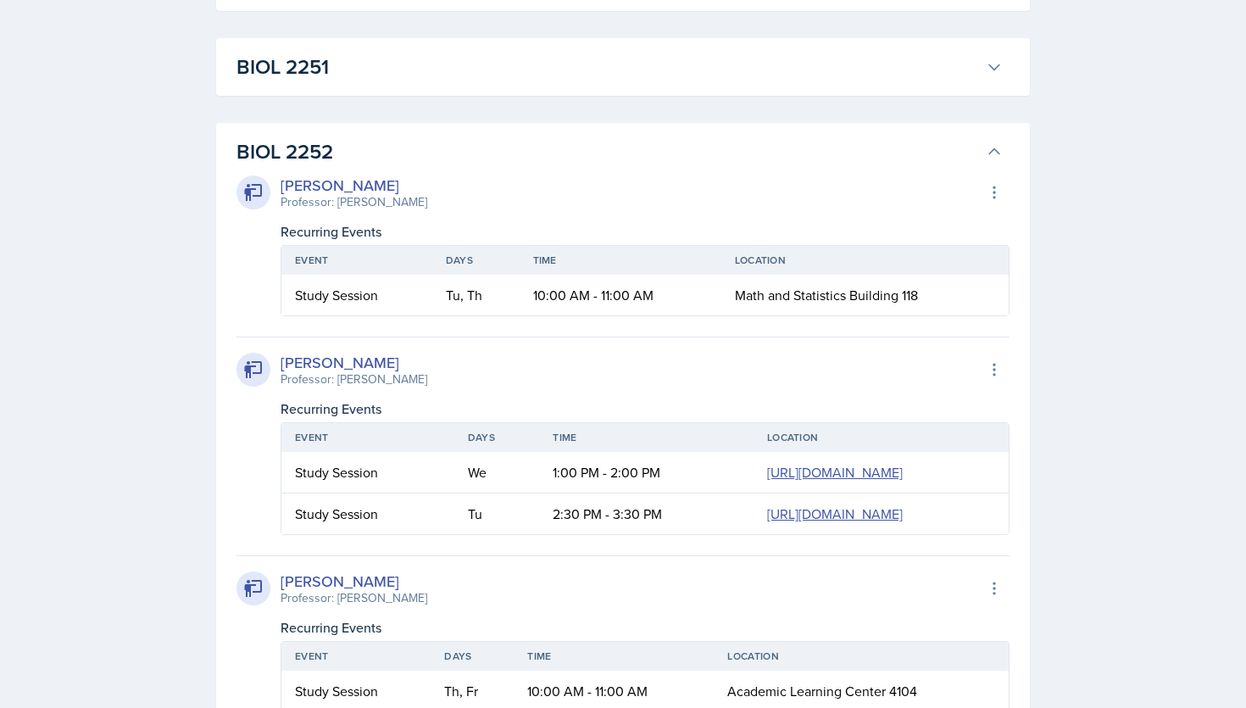
click at [649, 82] on h3 "BIOL 2251" at bounding box center [608, 67] width 743 height 31
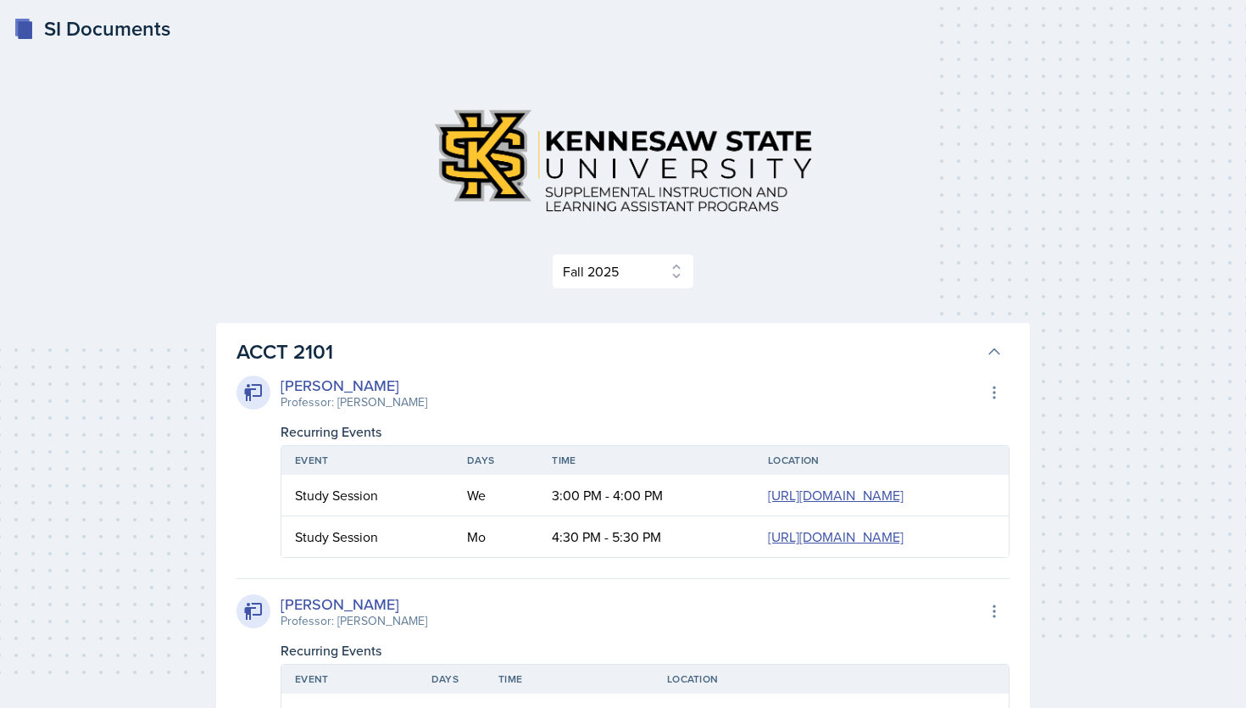
scroll to position [10063, 0]
